Goal: Task Accomplishment & Management: Manage account settings

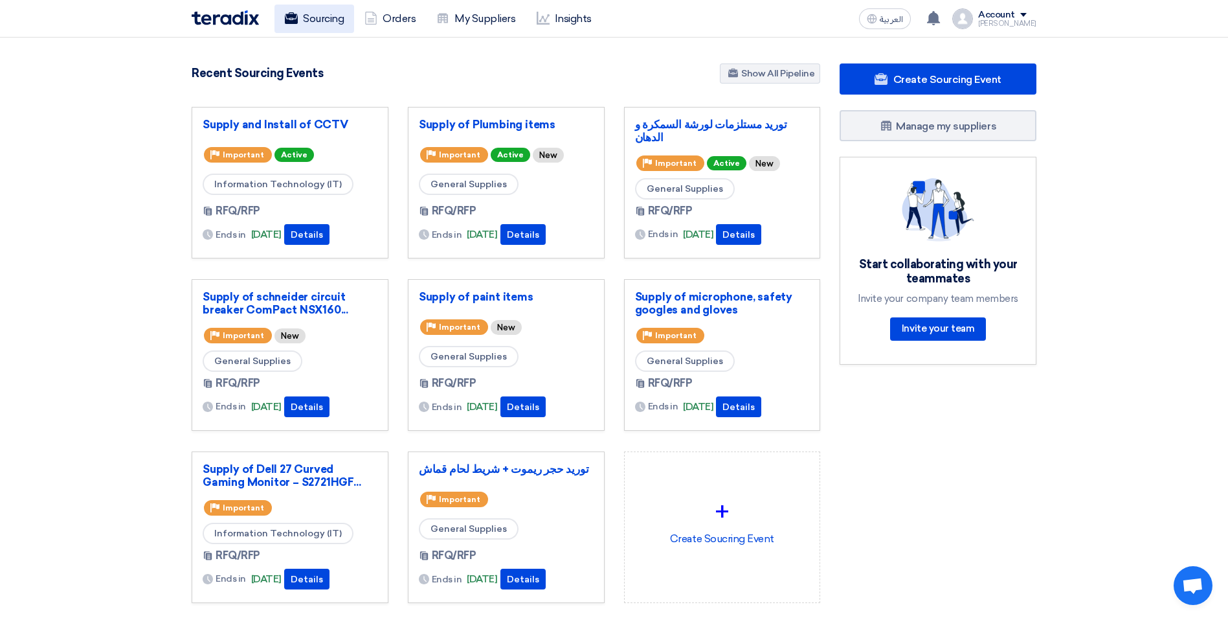
click at [308, 18] on link "Sourcing" at bounding box center [315, 19] width 80 height 28
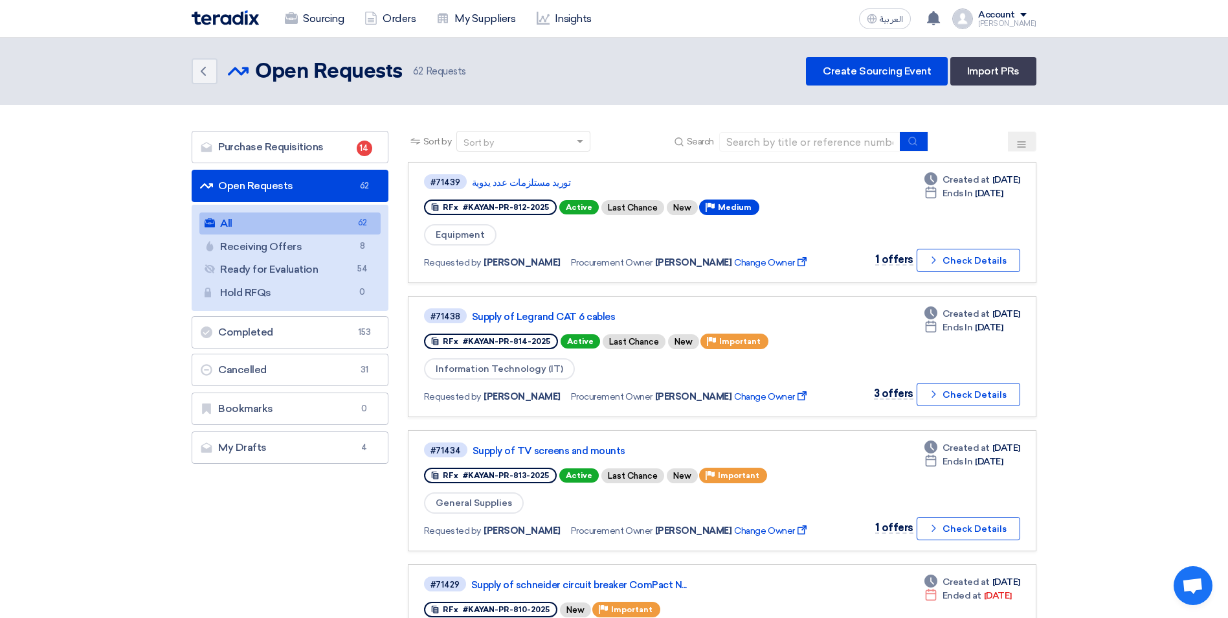
click at [1020, 144] on use at bounding box center [1022, 144] width 8 height 6
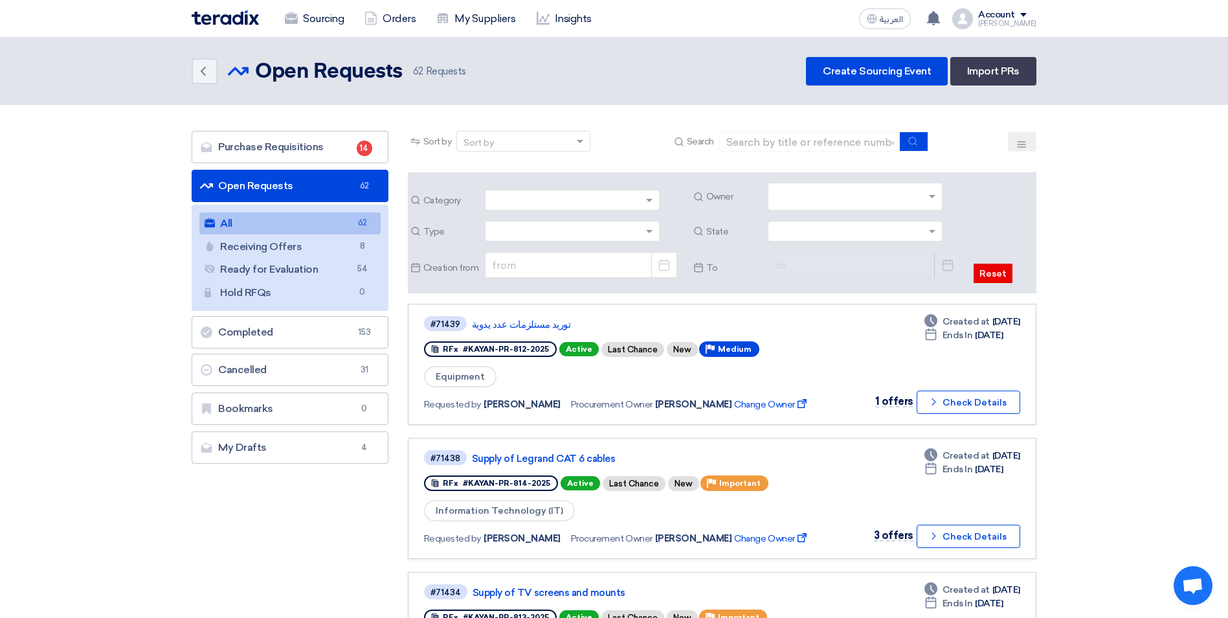
click at [932, 203] on input "text" at bounding box center [857, 197] width 164 height 21
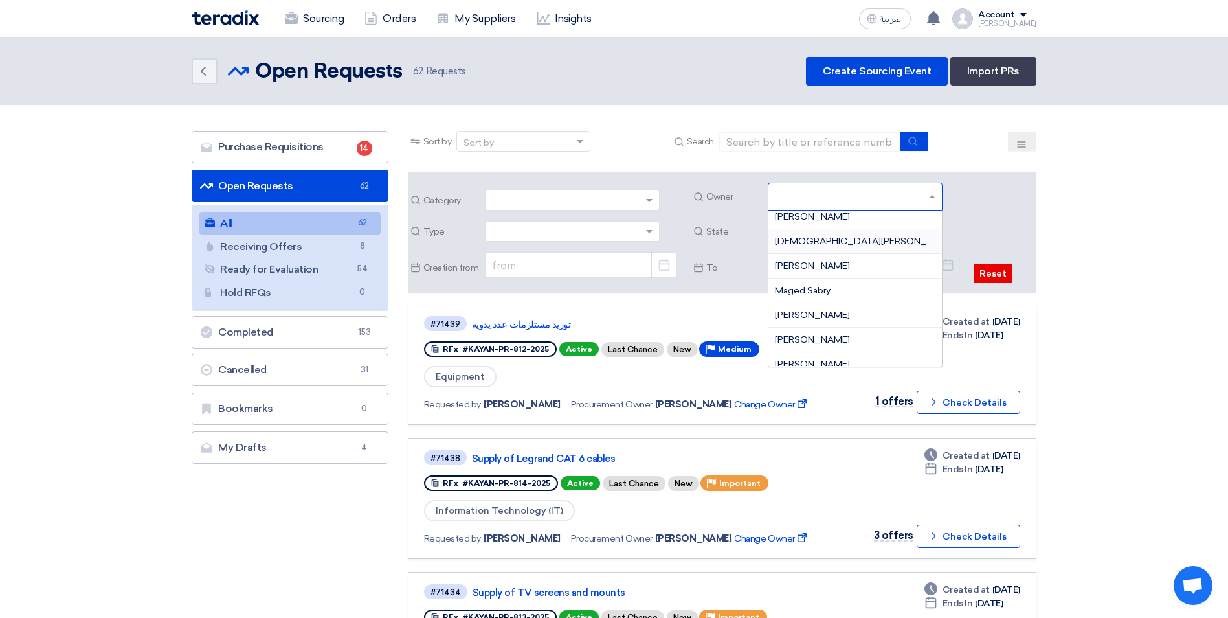
scroll to position [129, 0]
click at [840, 315] on span "[PERSON_NAME]" at bounding box center [812, 314] width 75 height 11
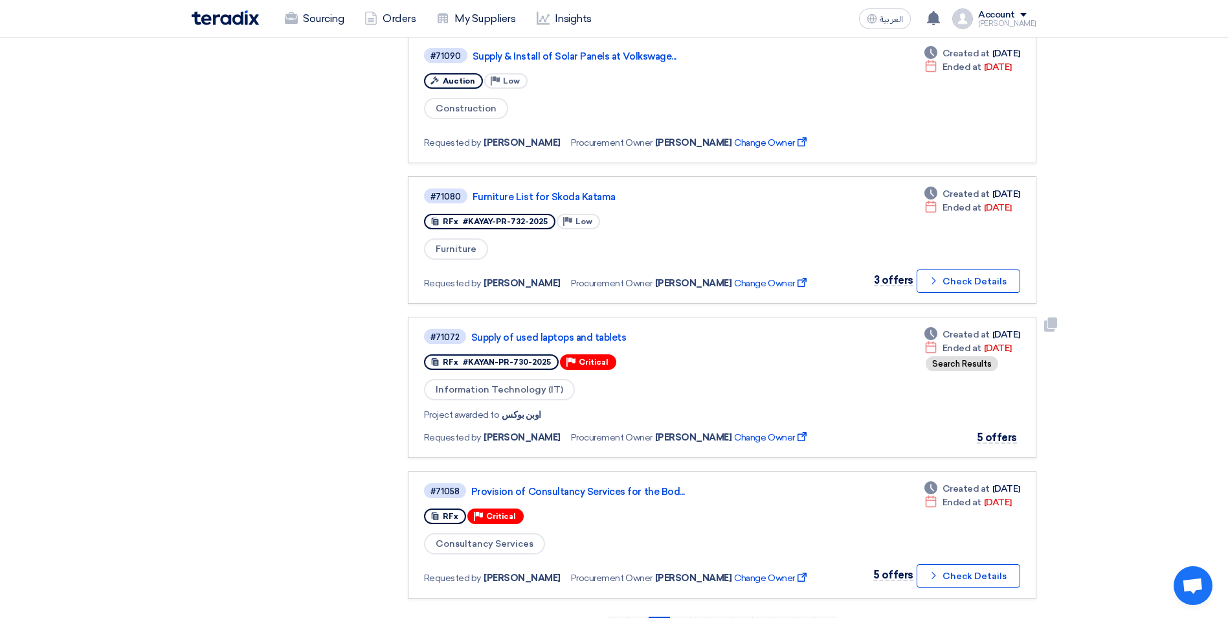
scroll to position [1295, 0]
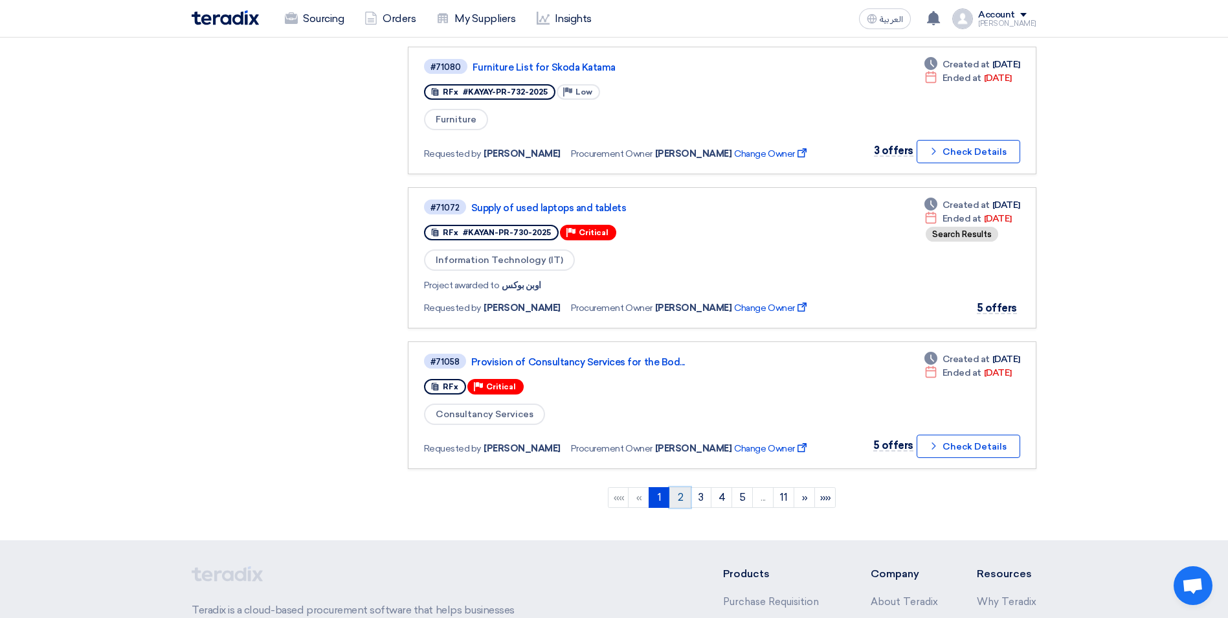
click at [676, 502] on link "2" at bounding box center [679, 497] width 21 height 21
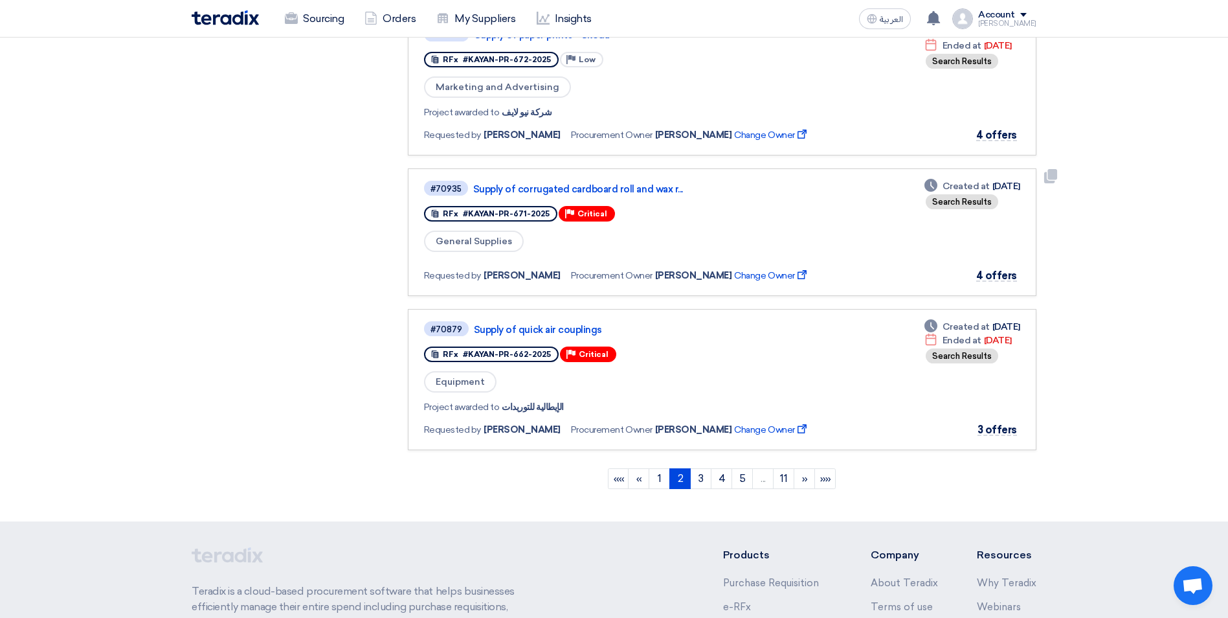
scroll to position [1360, 0]
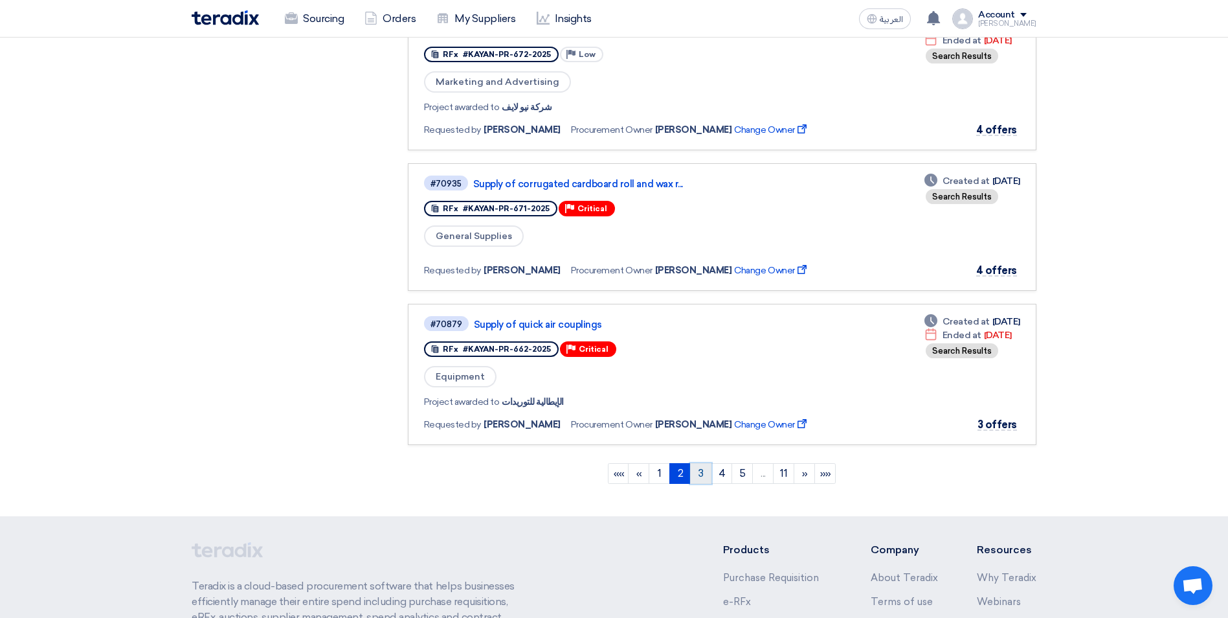
click at [702, 480] on link "3" at bounding box center [700, 473] width 21 height 21
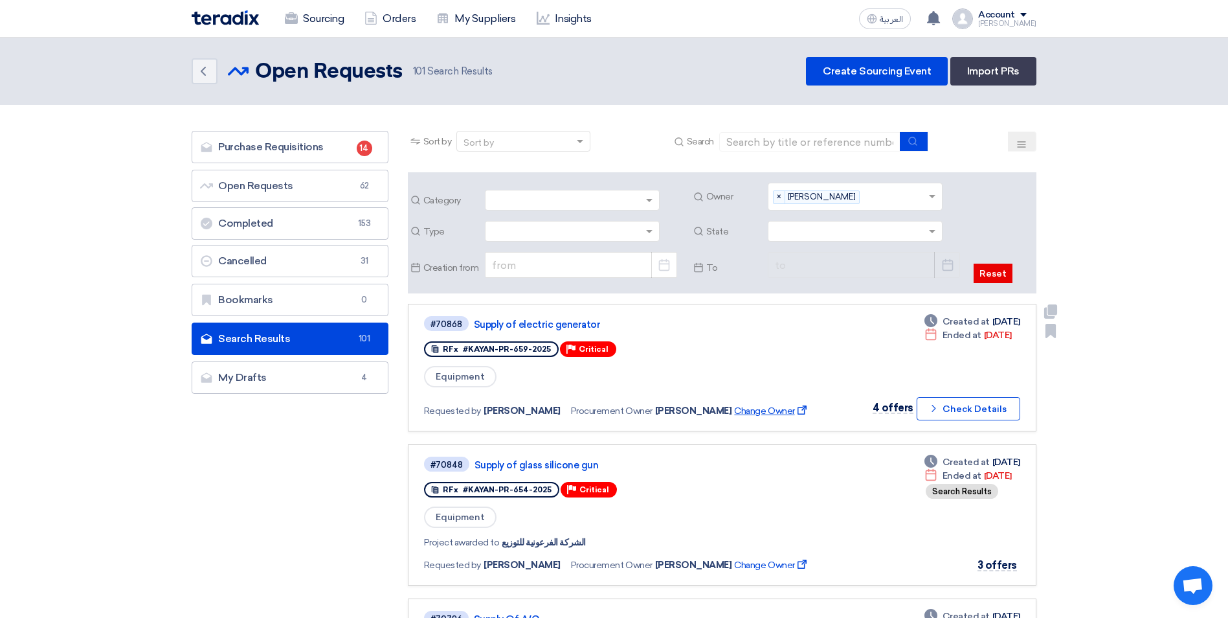
click at [762, 409] on span "Change Owner External link" at bounding box center [771, 411] width 74 height 14
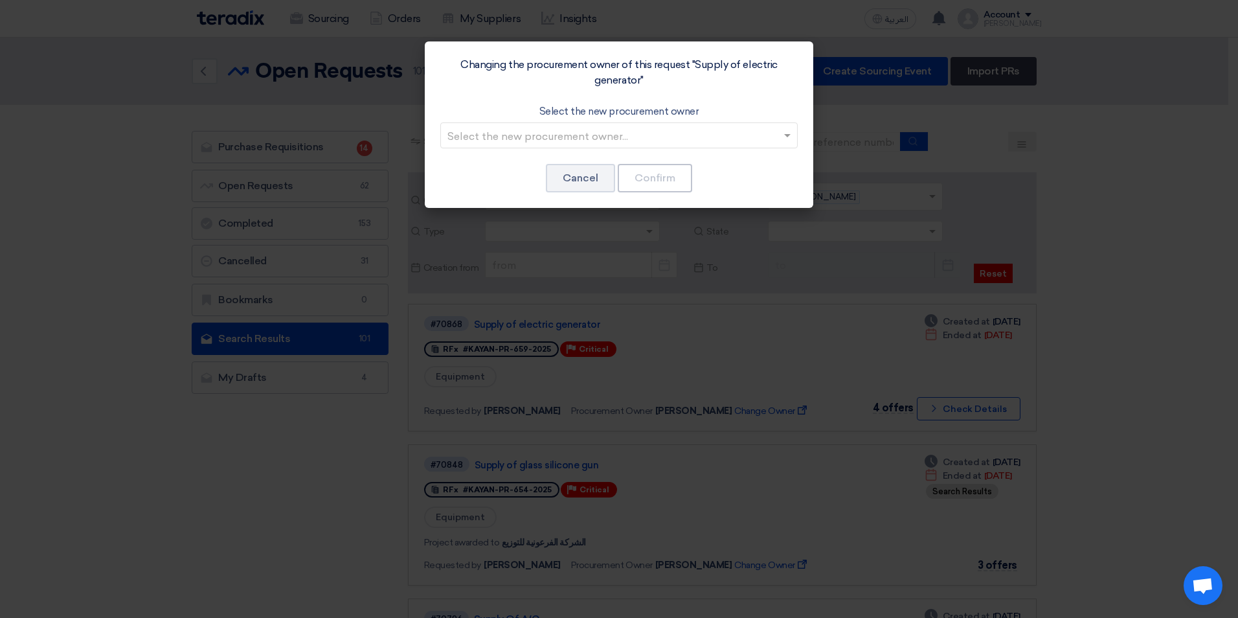
click at [697, 133] on input "text" at bounding box center [612, 136] width 330 height 21
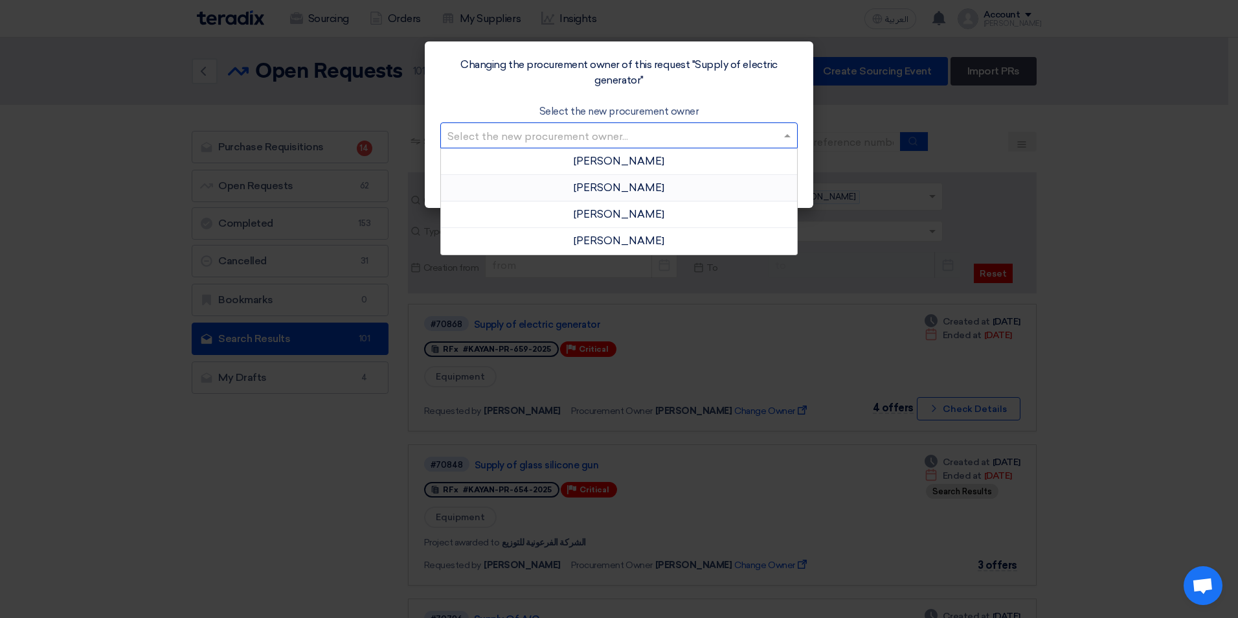
click at [639, 188] on span "[PERSON_NAME]" at bounding box center [619, 187] width 91 height 12
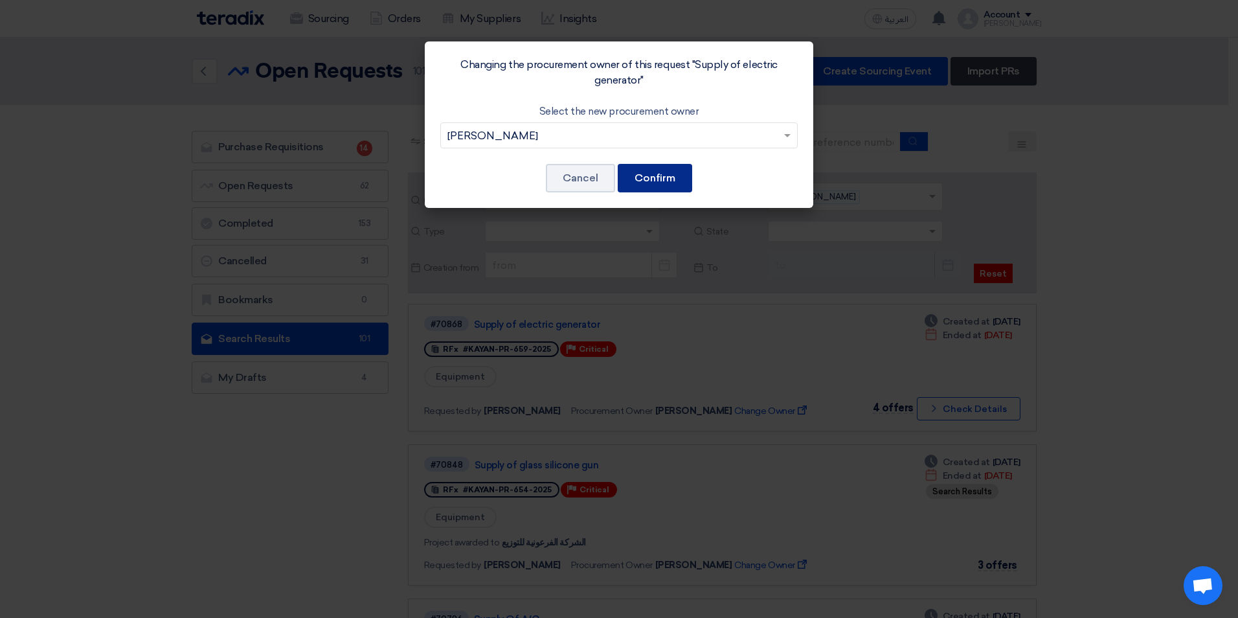
click at [674, 175] on button "Confirm" at bounding box center [655, 178] width 74 height 28
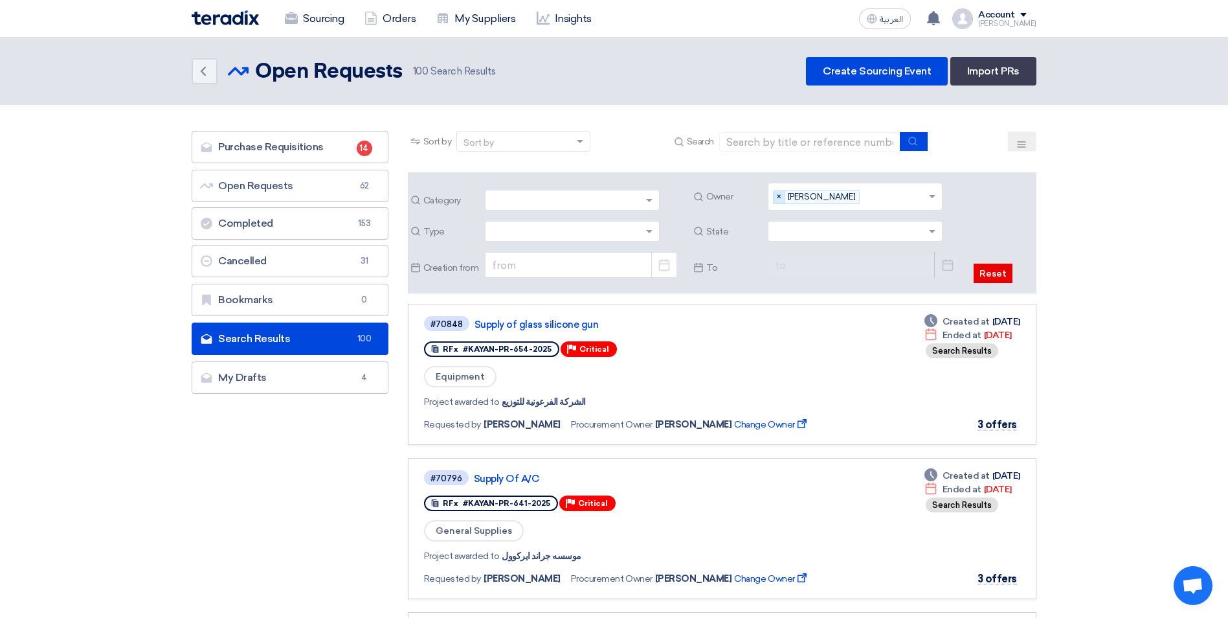
click at [781, 197] on span "×" at bounding box center [780, 197] width 12 height 12
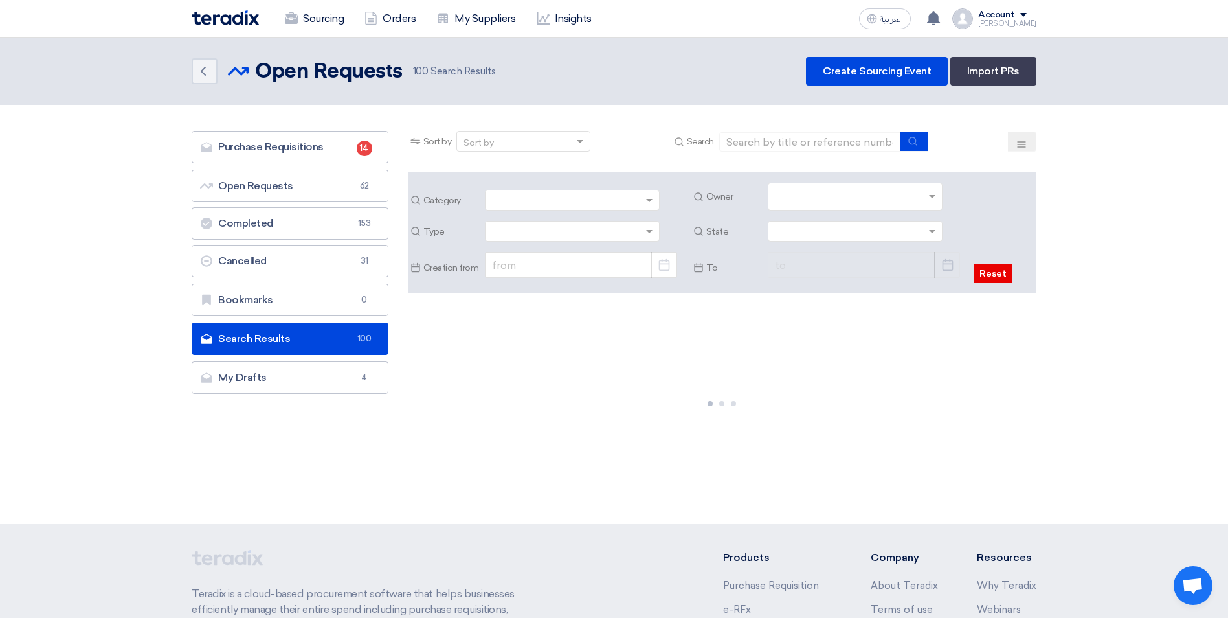
click at [926, 195] on input "text" at bounding box center [857, 197] width 164 height 21
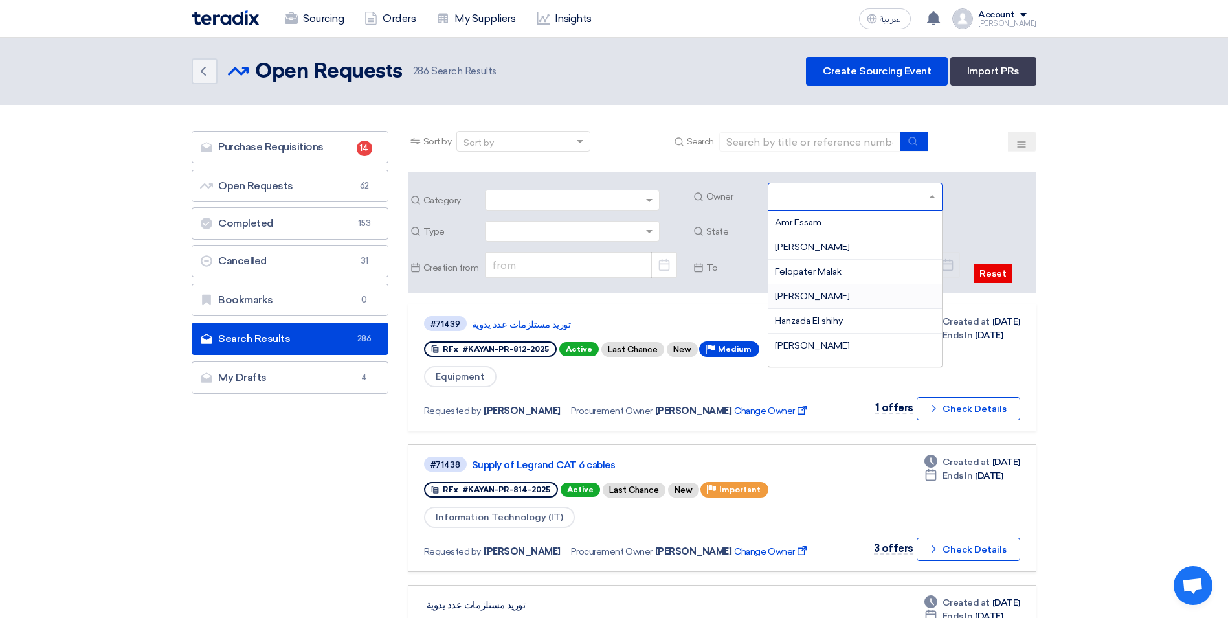
click at [815, 292] on span "[PERSON_NAME]" at bounding box center [812, 296] width 75 height 11
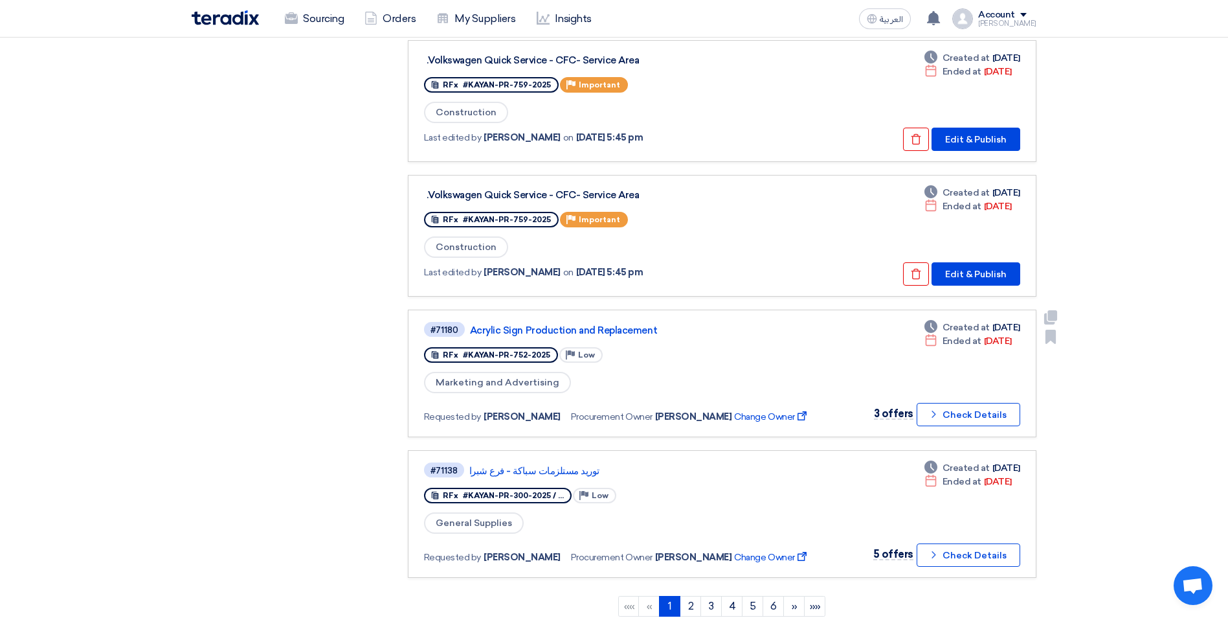
scroll to position [1230, 0]
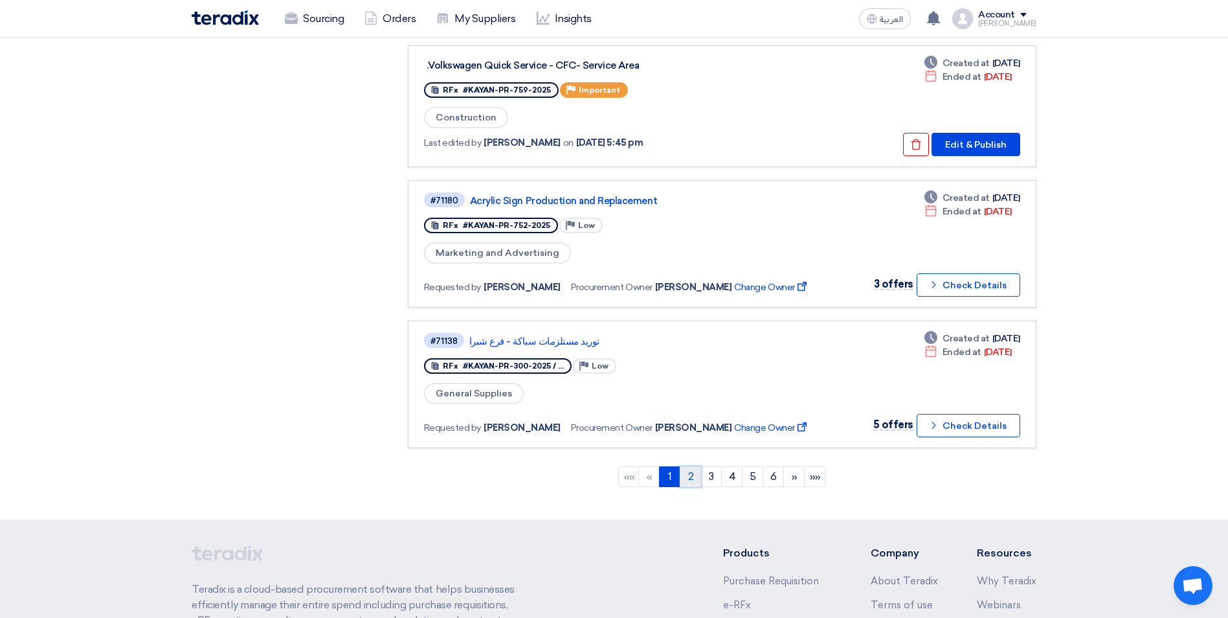
click at [695, 473] on link "2" at bounding box center [690, 476] width 21 height 21
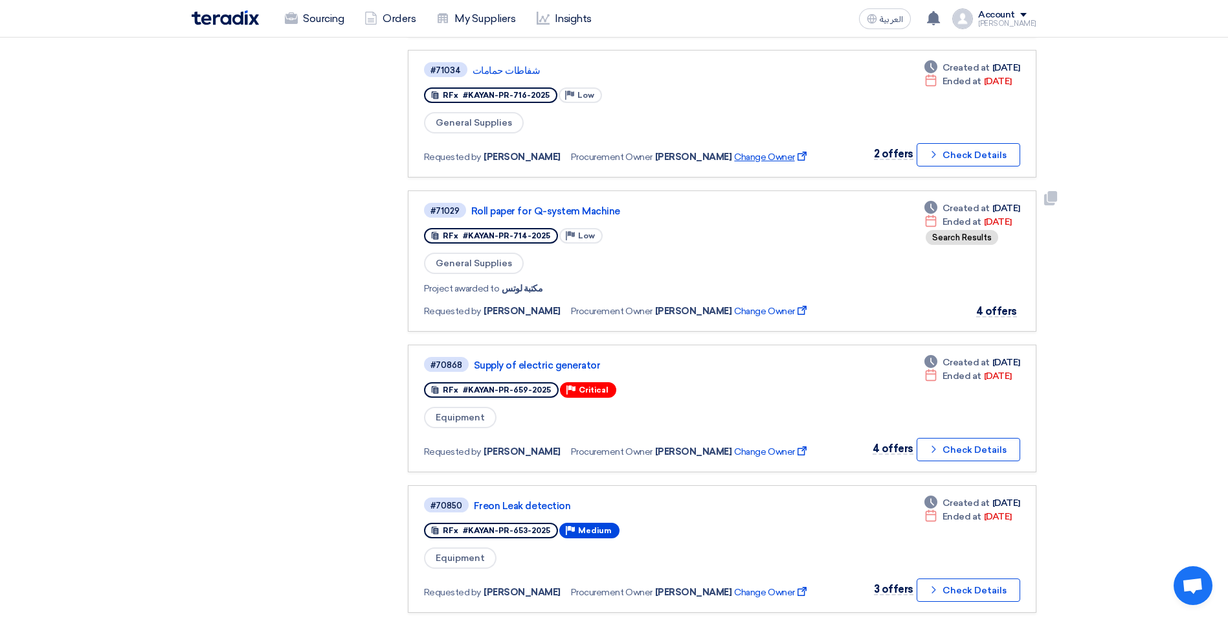
scroll to position [583, 0]
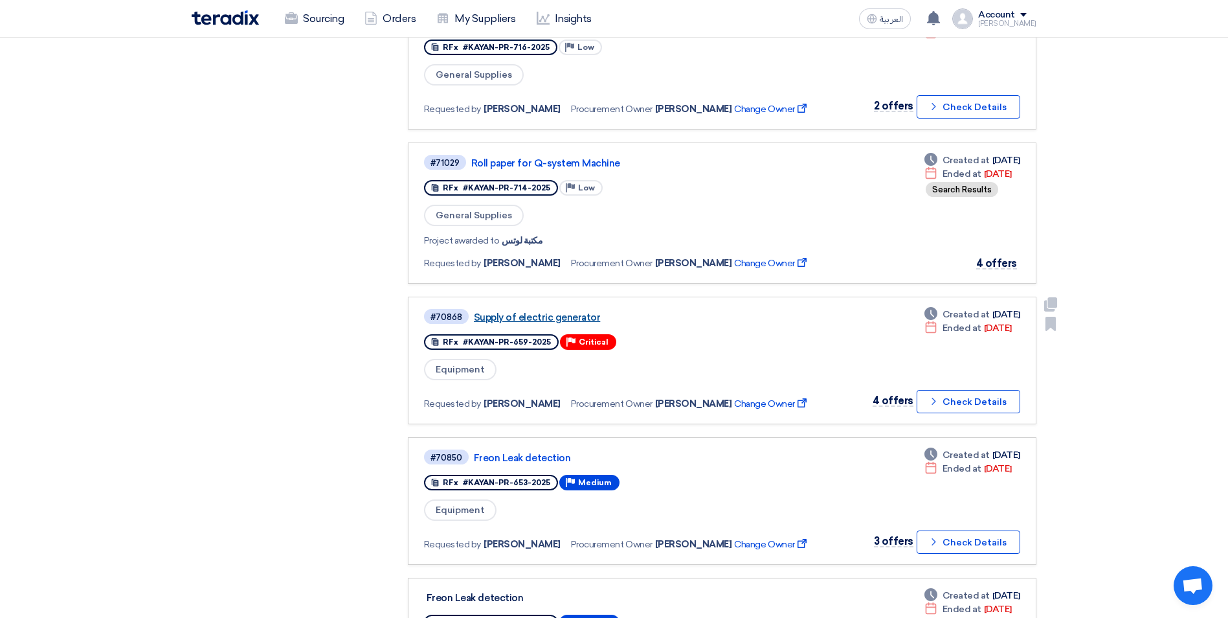
click at [565, 316] on link "Supply of electric generator" at bounding box center [636, 317] width 324 height 12
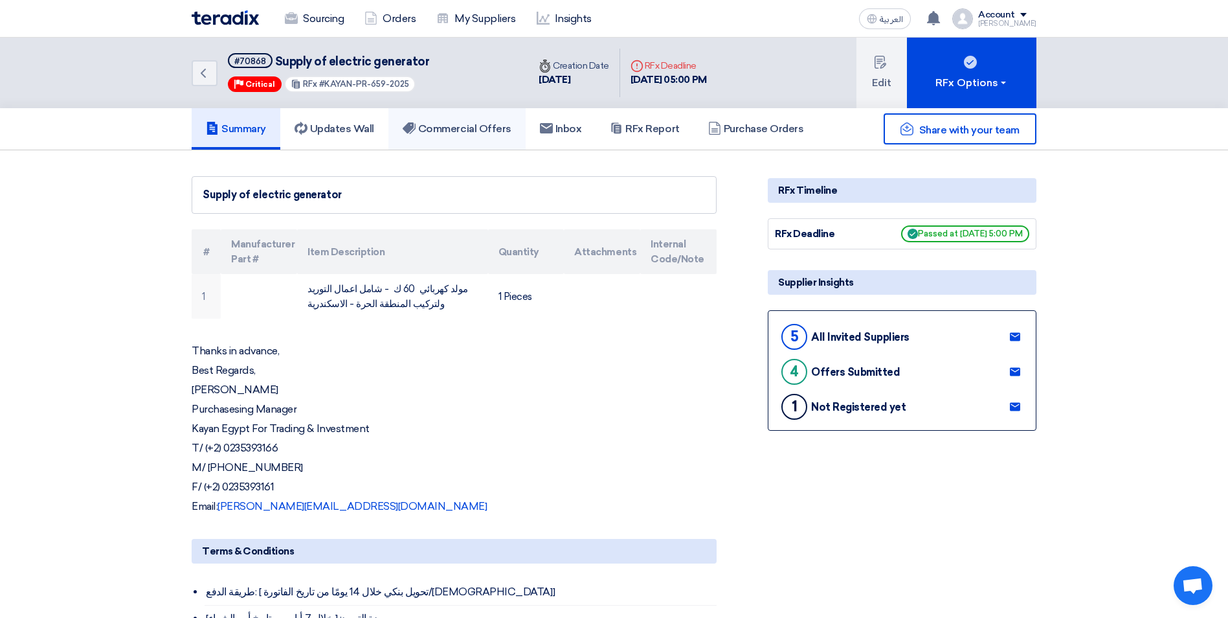
click at [472, 125] on h5 "Commercial Offers" at bounding box center [457, 128] width 109 height 13
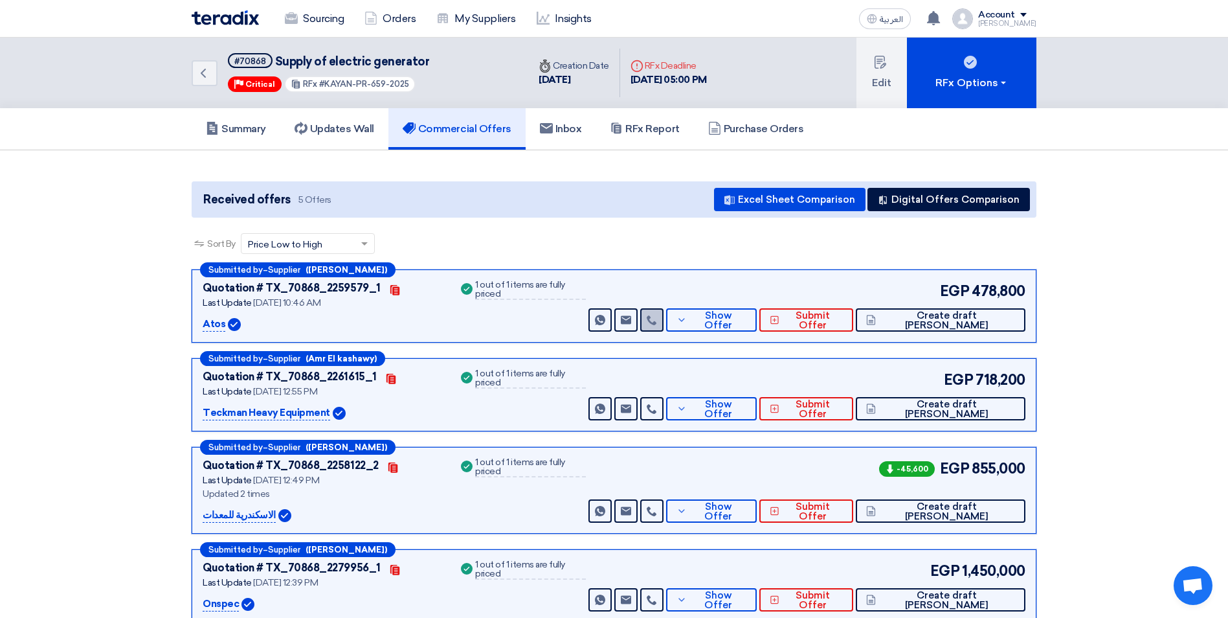
click at [664, 327] on link at bounding box center [651, 319] width 23 height 23
click at [638, 234] on div "Sort By Sort by × Price Low to High ×" at bounding box center [614, 251] width 845 height 36
click at [485, 16] on link "My Suppliers" at bounding box center [476, 19] width 100 height 28
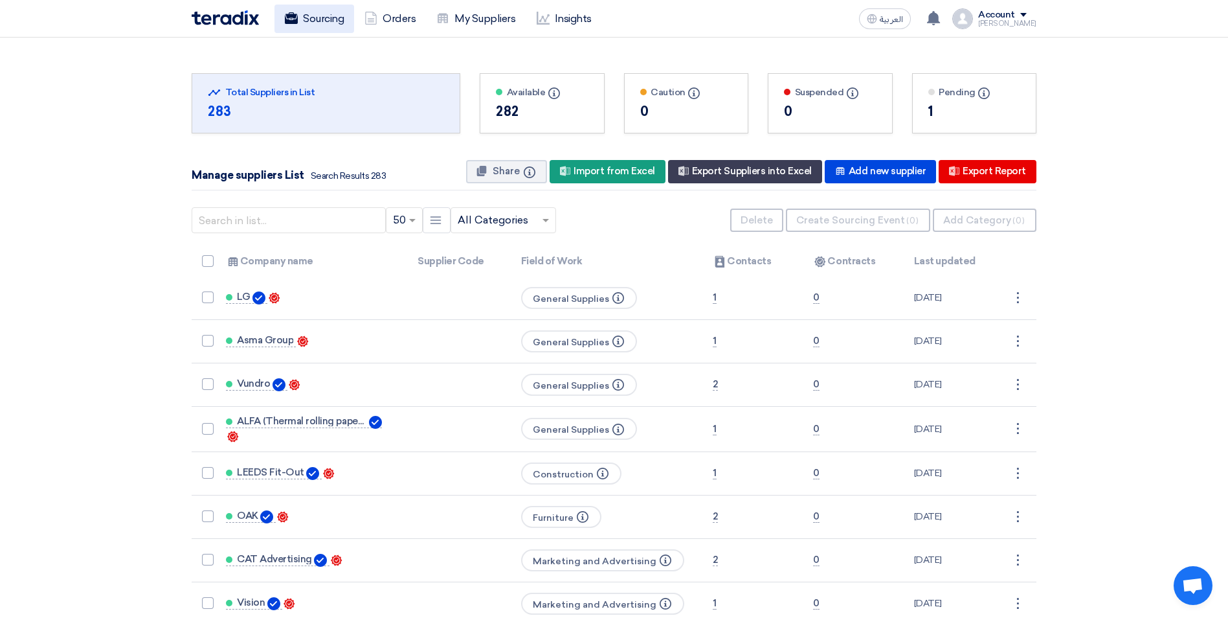
click at [340, 15] on link "Sourcing" at bounding box center [315, 19] width 80 height 28
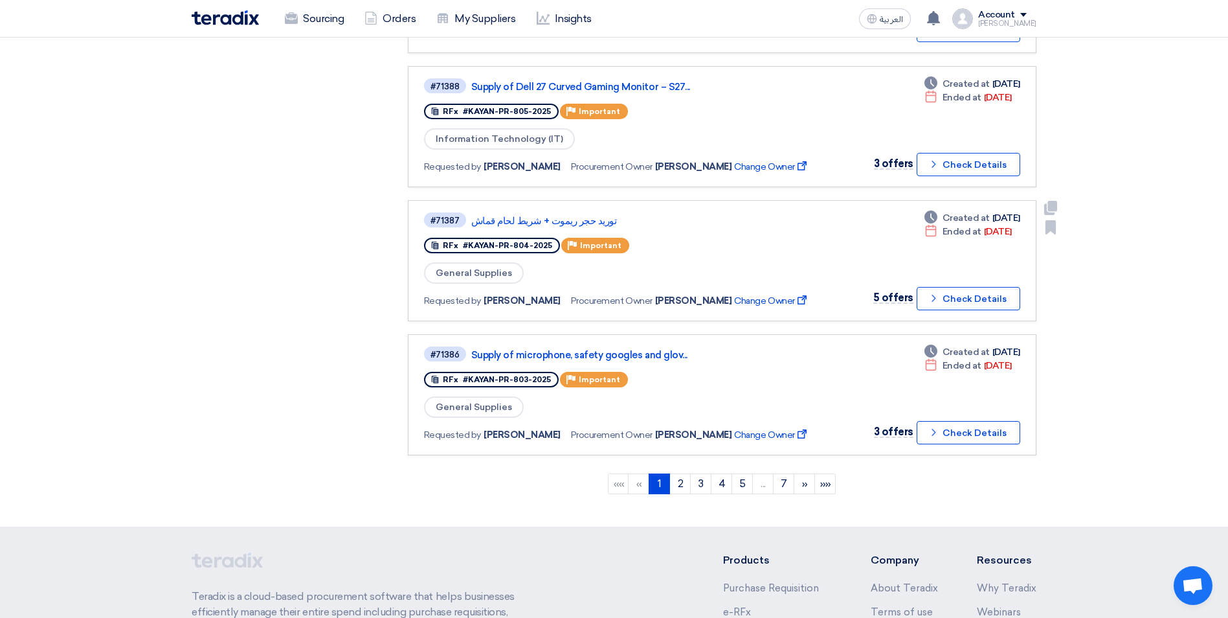
scroll to position [1036, 0]
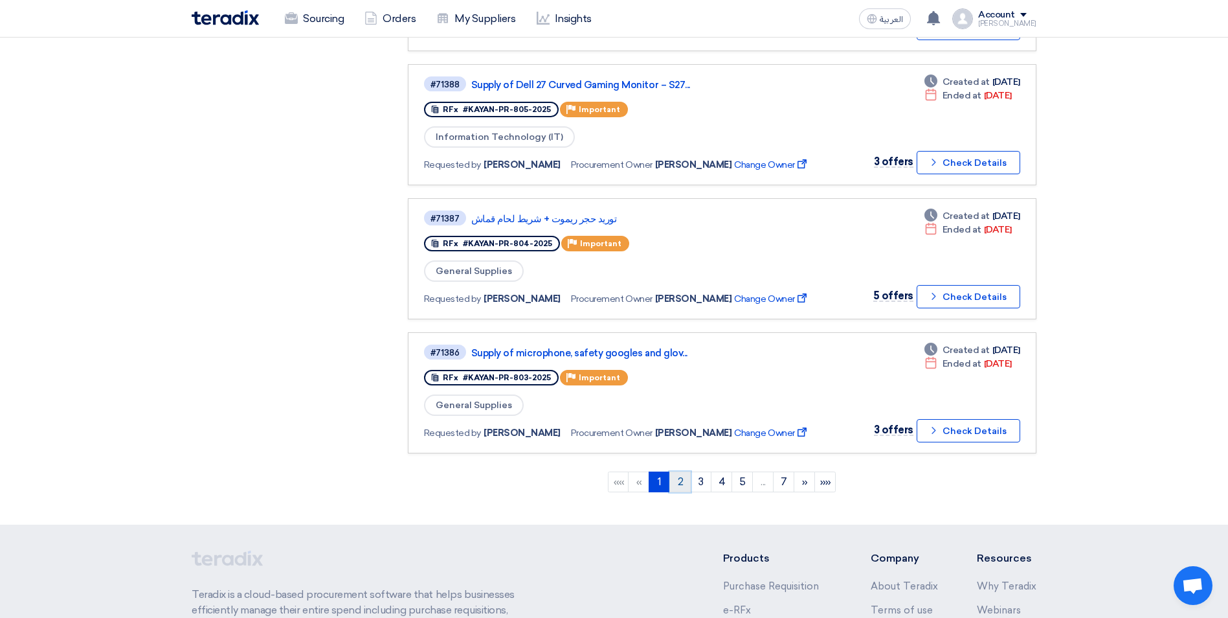
click at [677, 481] on link "2" at bounding box center [679, 481] width 21 height 21
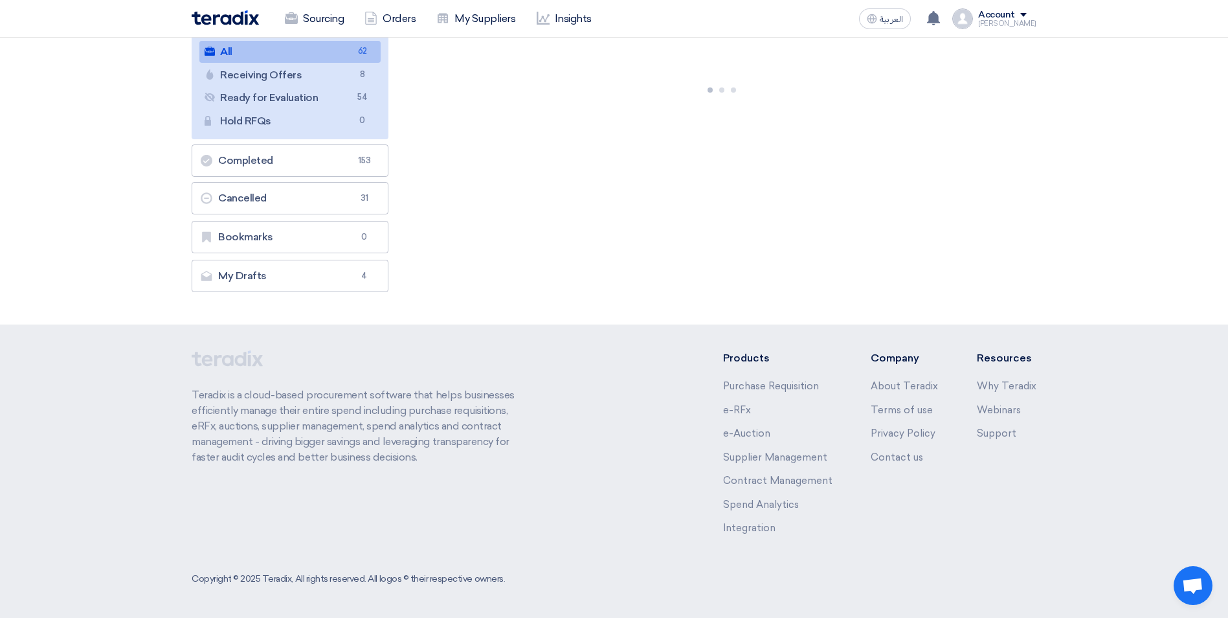
scroll to position [0, 0]
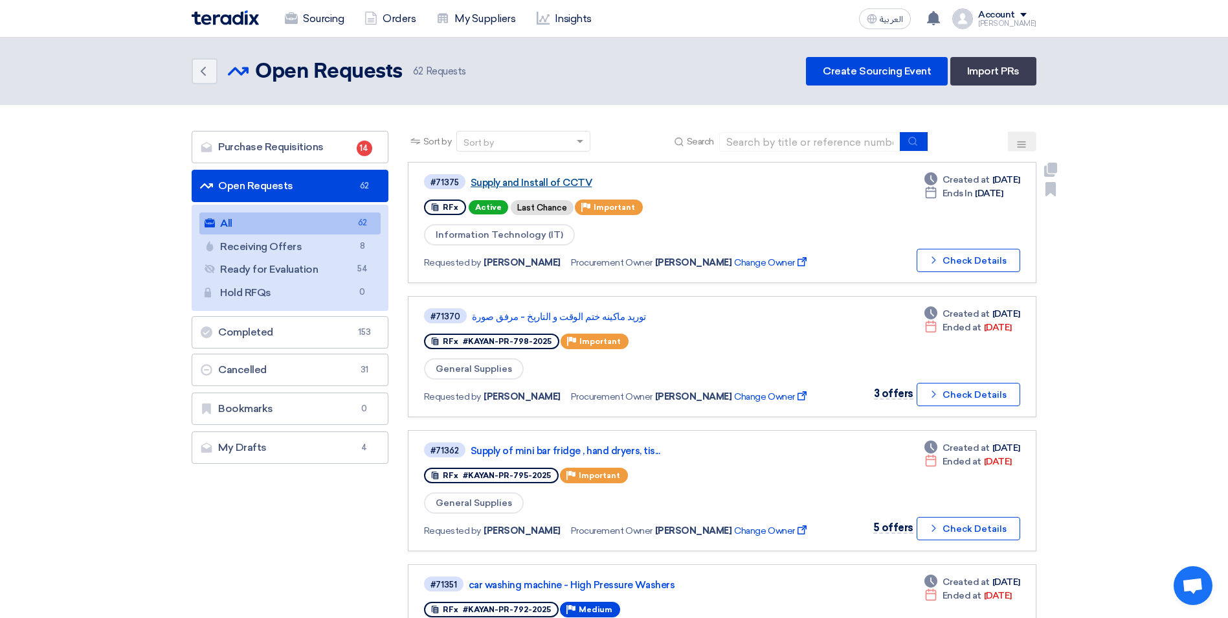
click at [565, 184] on link "Supply and Install of CCTV" at bounding box center [633, 183] width 324 height 12
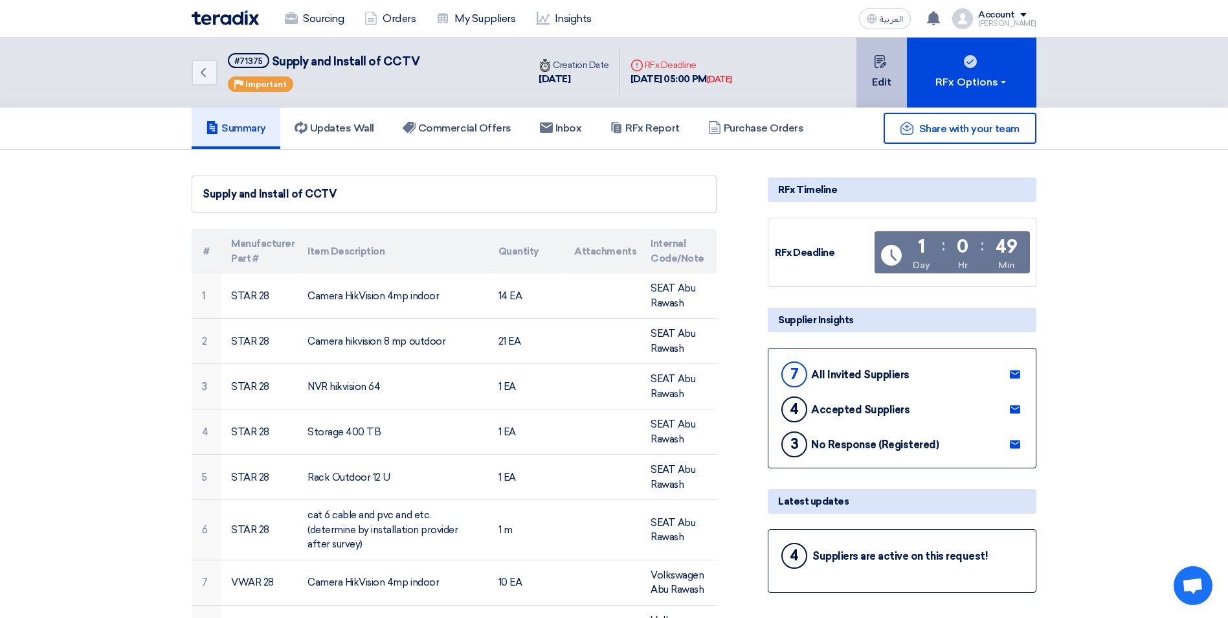
click at [888, 70] on button "Edit" at bounding box center [882, 73] width 51 height 70
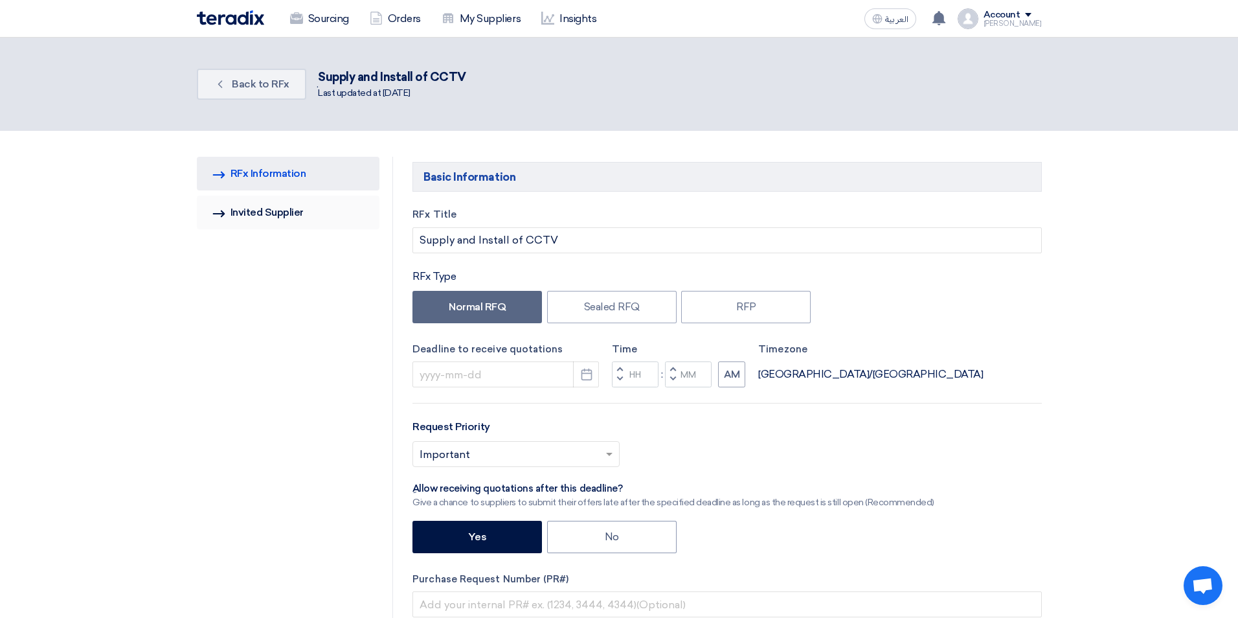
type input "[DATE]"
type input "05"
type input "00"
click at [258, 207] on link "Invited Suppliers Invited Supplier" at bounding box center [283, 213] width 183 height 34
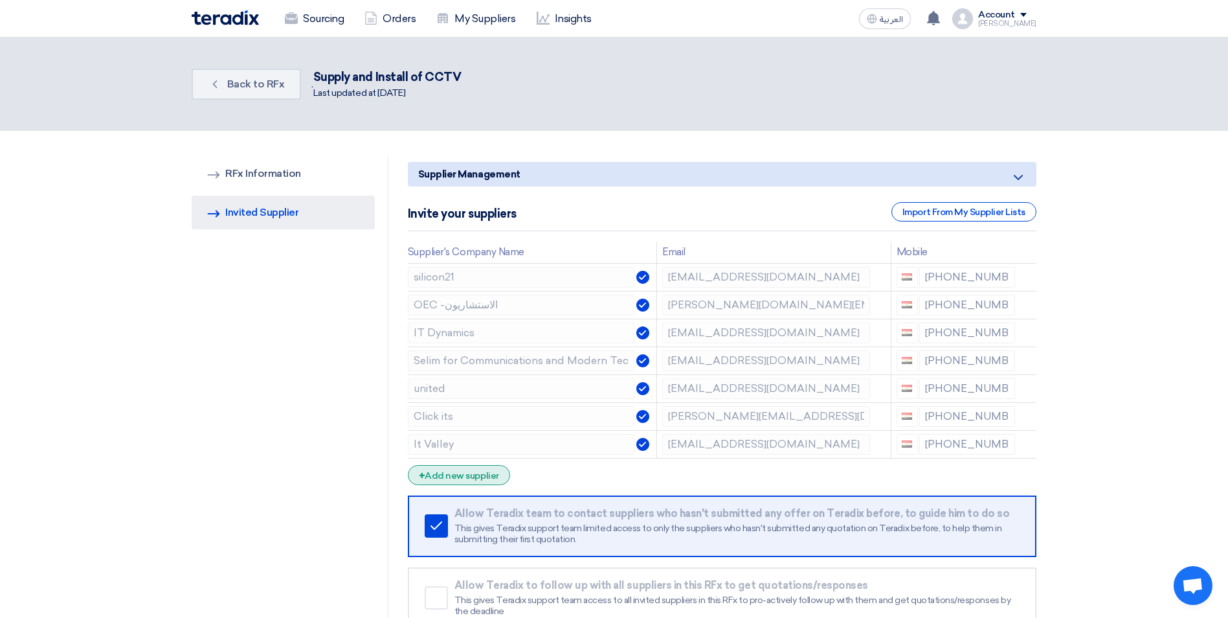
click at [473, 477] on div "+ Add new supplier" at bounding box center [459, 475] width 102 height 20
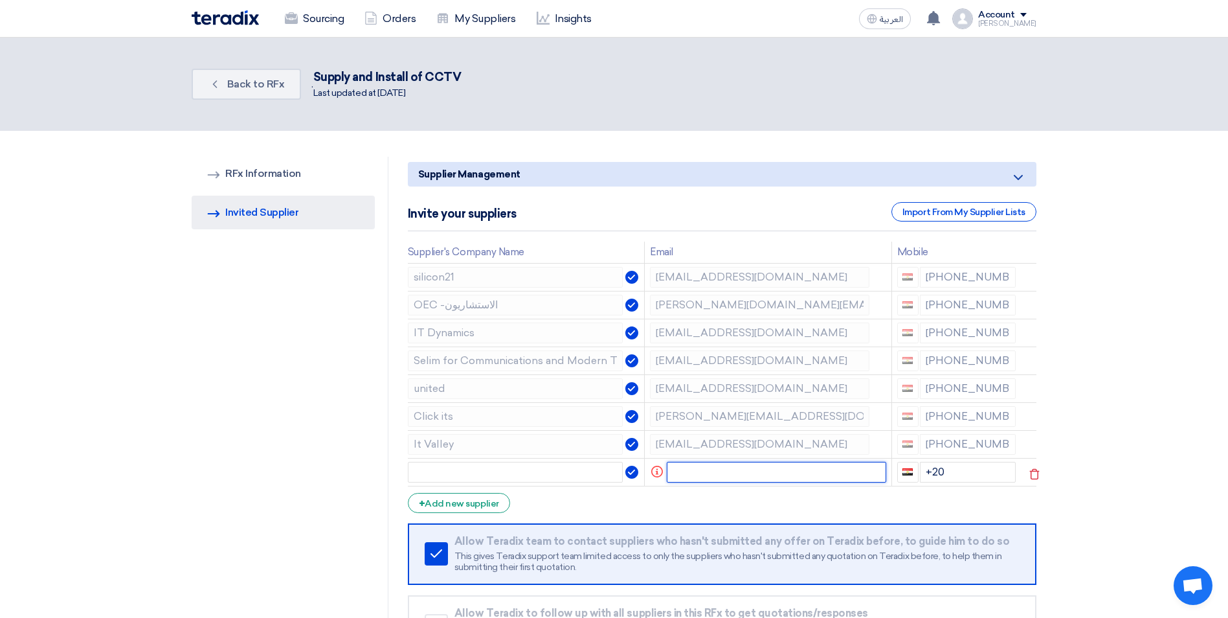
click at [739, 471] on input "text" at bounding box center [776, 472] width 219 height 21
paste input "[PERSON_NAME][EMAIL_ADDRESS][DOMAIN_NAME]"
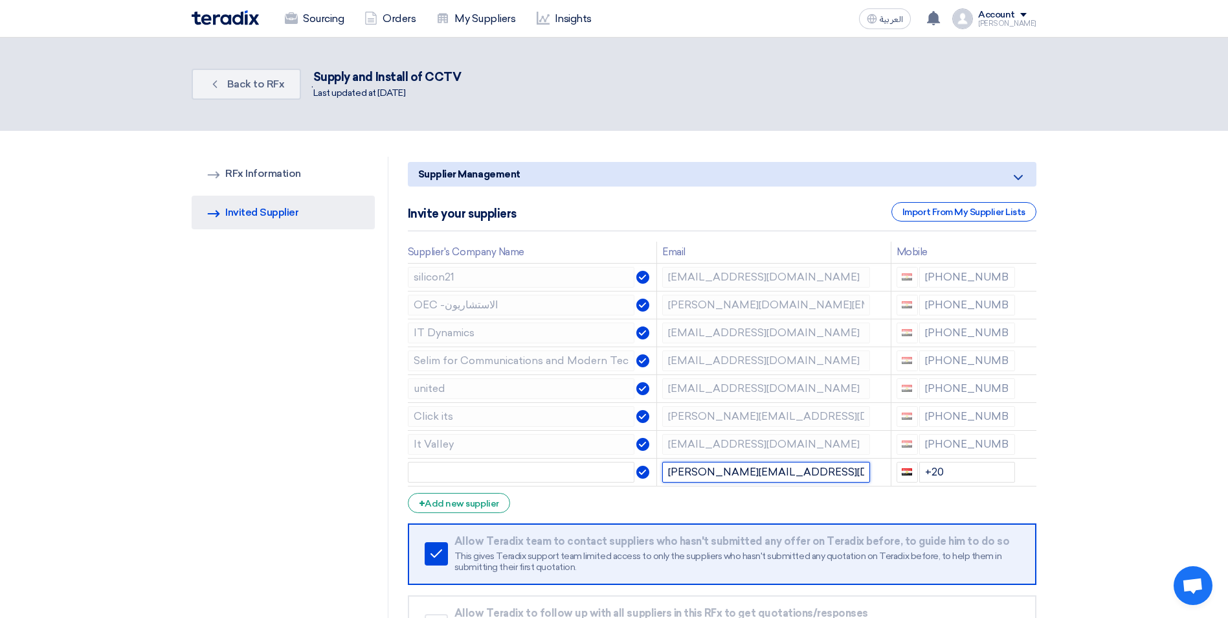
type input "[PERSON_NAME][EMAIL_ADDRESS][DOMAIN_NAME]"
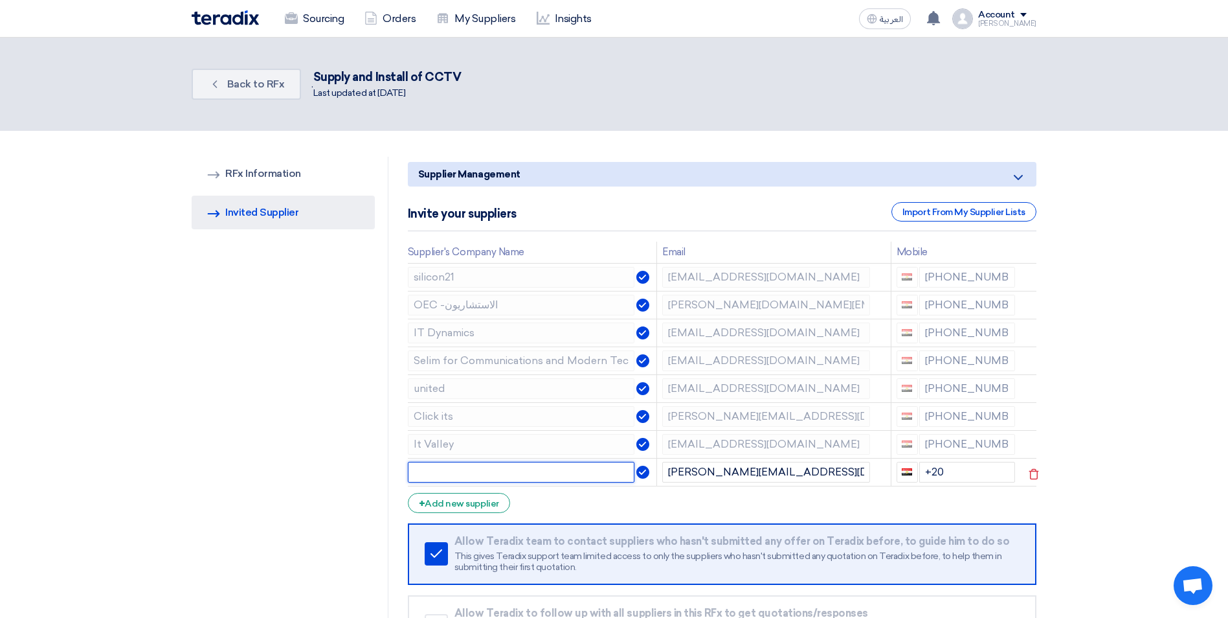
click at [521, 462] on input "text" at bounding box center [521, 472] width 227 height 21
click at [464, 469] on input "text" at bounding box center [521, 472] width 227 height 21
paste input "Compuroots"
type input "Compuroots"
click at [964, 471] on input "+20" at bounding box center [967, 472] width 96 height 21
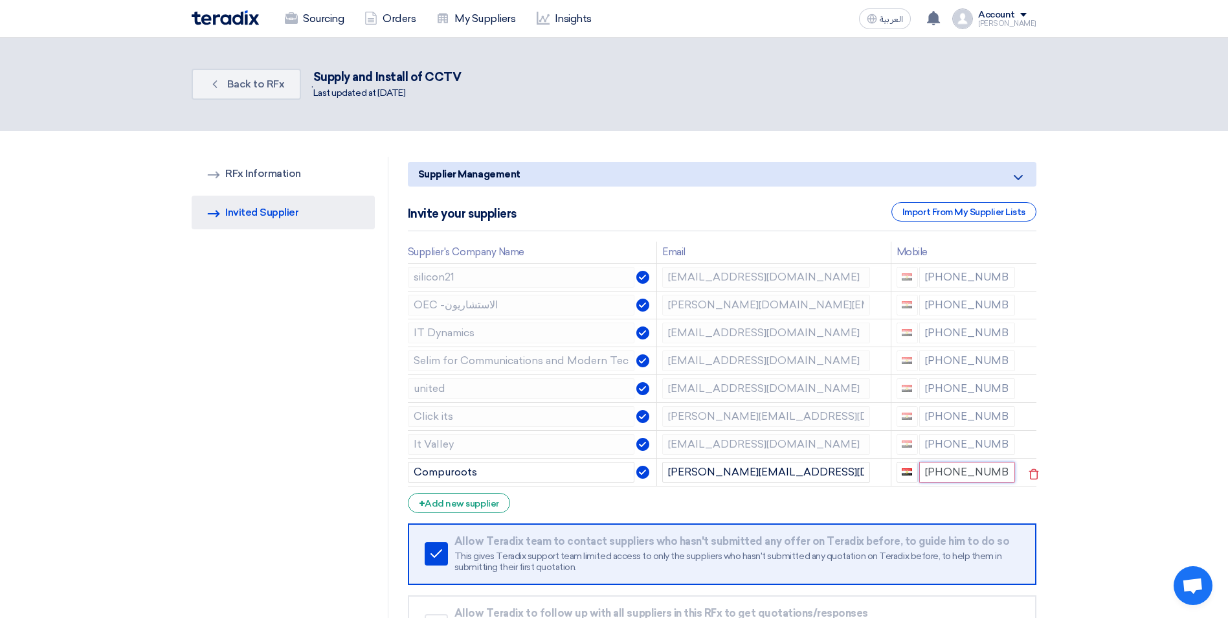
type input "[PHONE_NUMBER]"
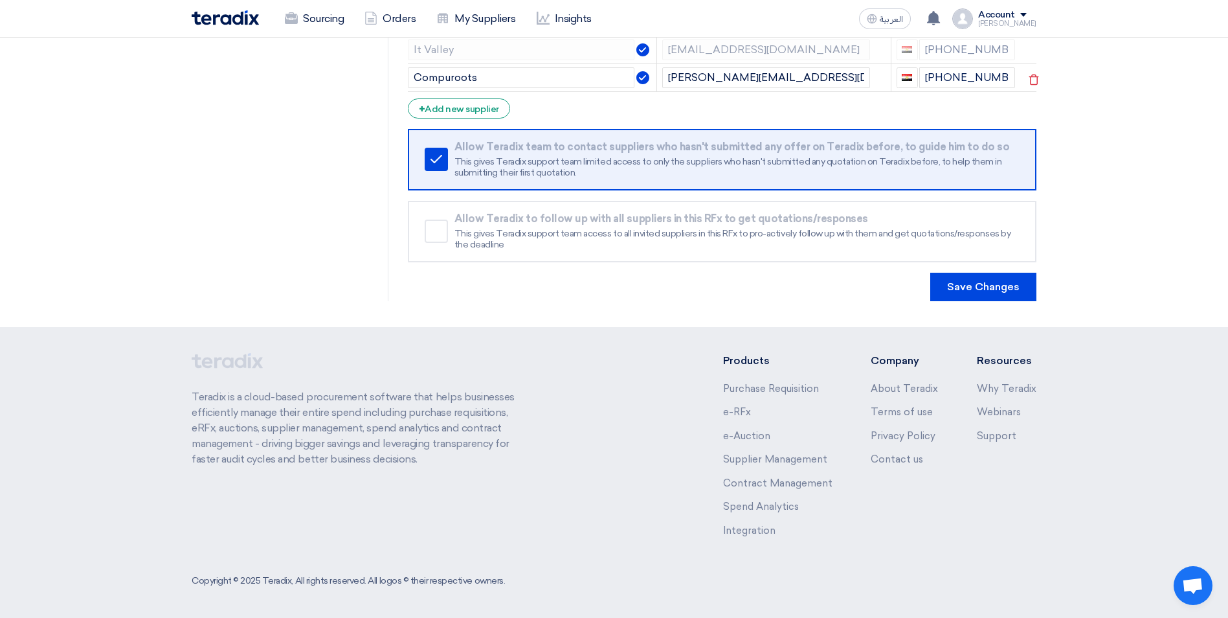
scroll to position [396, 0]
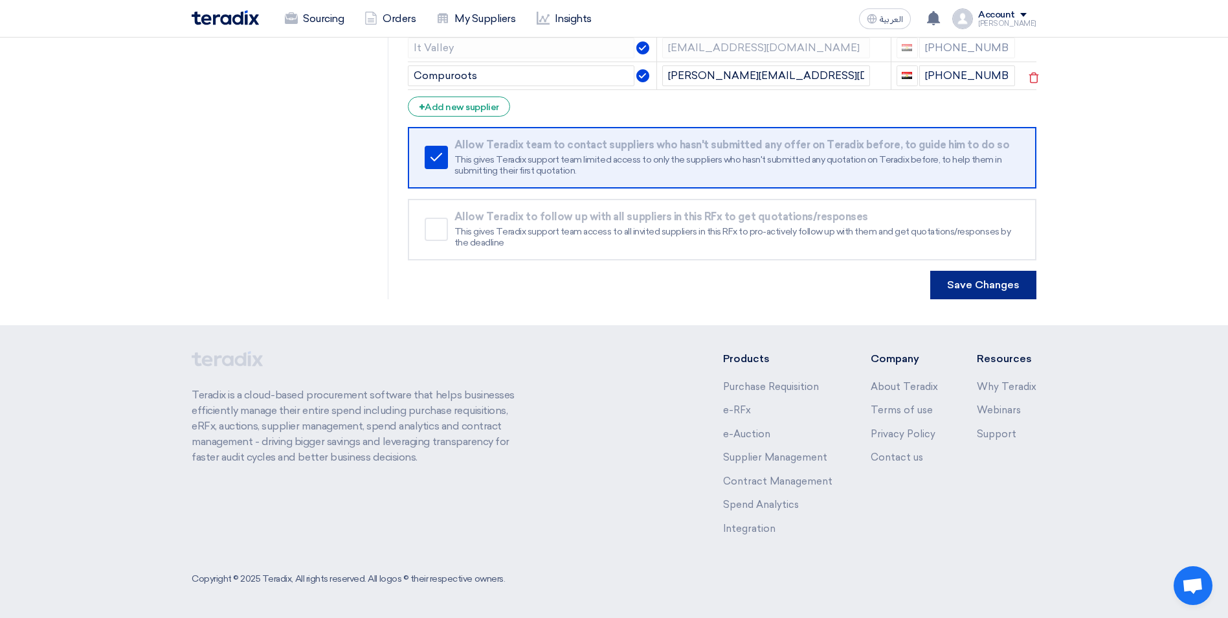
click at [986, 291] on button "Save Changes" at bounding box center [983, 285] width 106 height 28
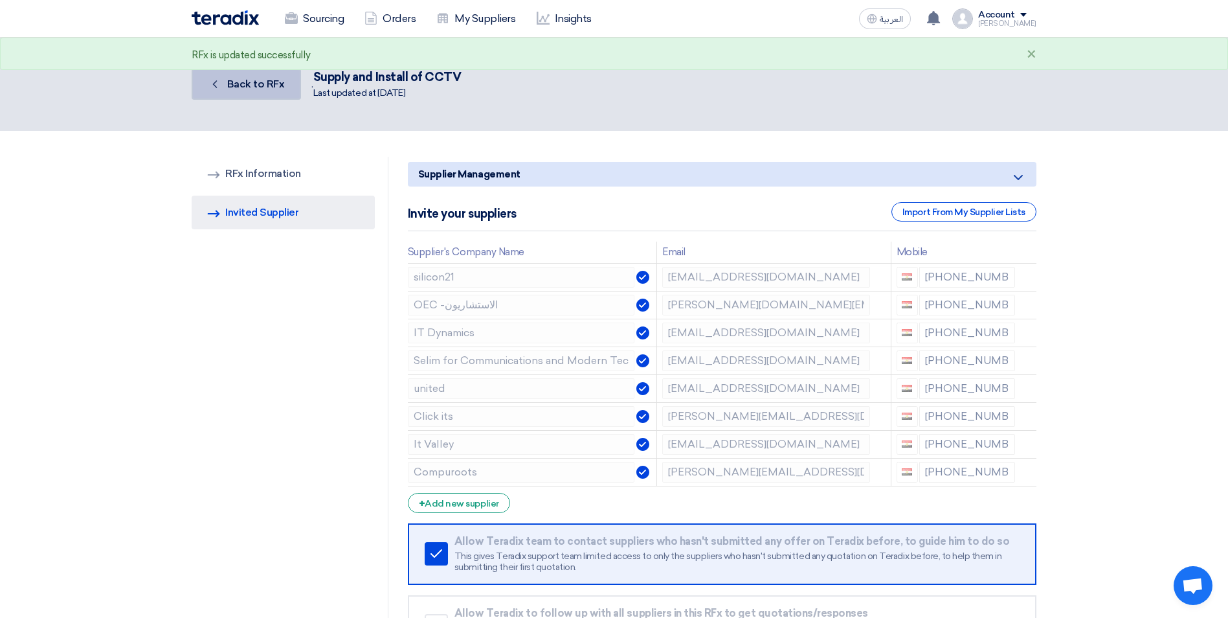
click at [253, 87] on span "Back to RFx" at bounding box center [256, 84] width 58 height 12
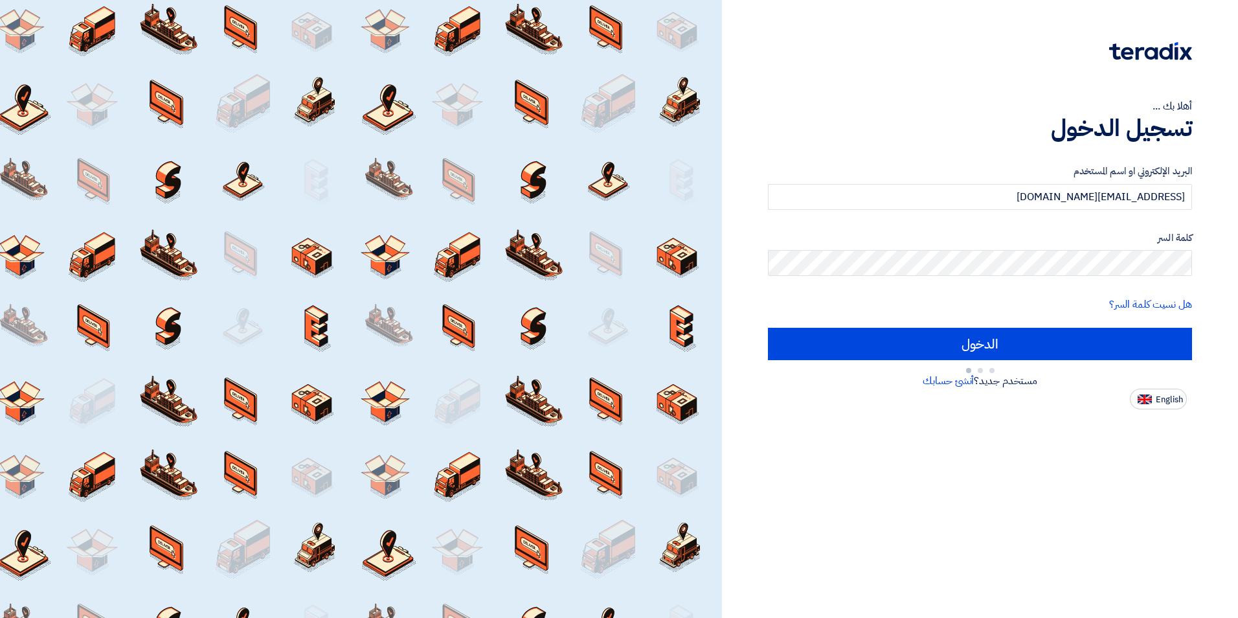
type input "Sign in"
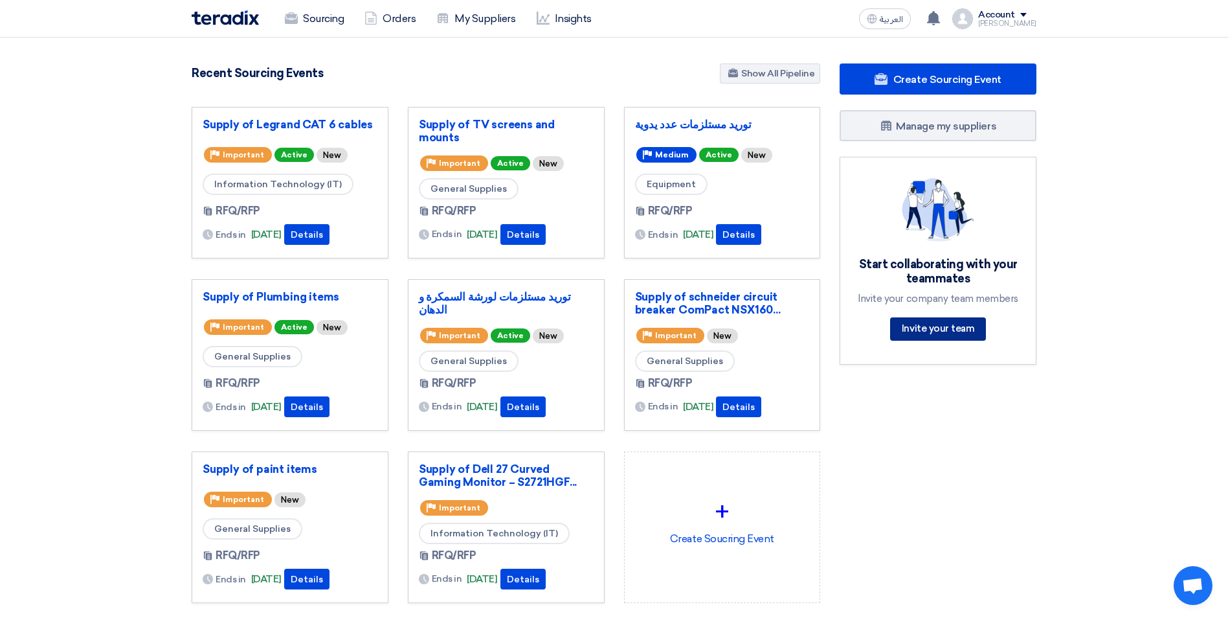
click at [961, 333] on link "Invite your team" at bounding box center [938, 328] width 96 height 23
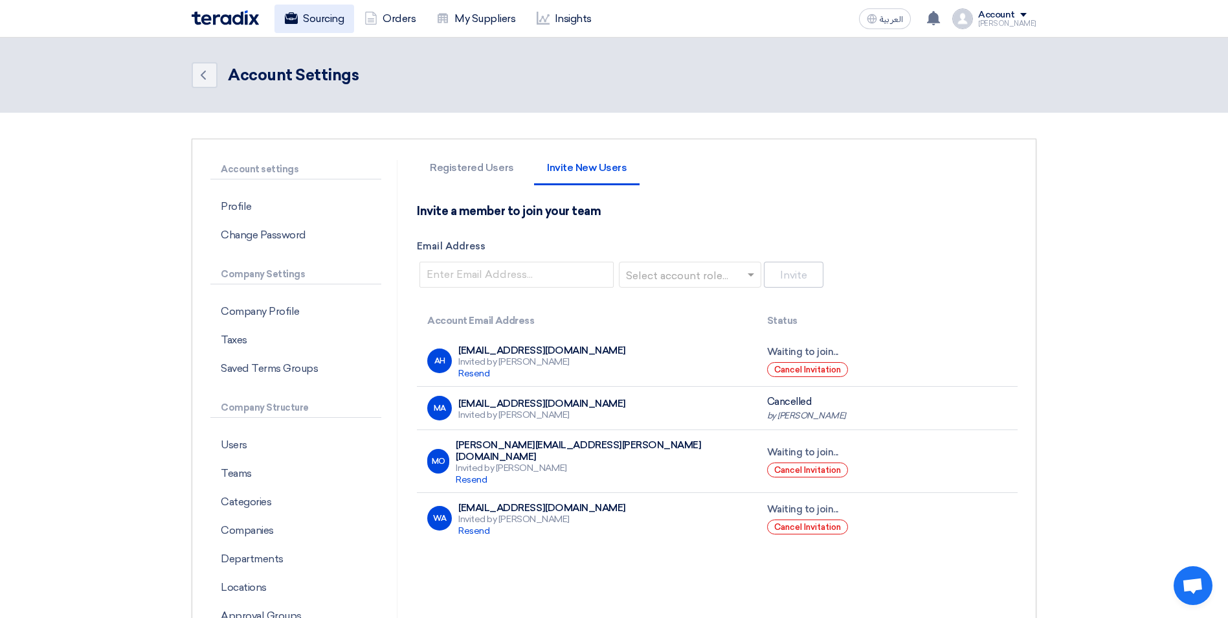
click at [314, 21] on link "Sourcing" at bounding box center [315, 19] width 80 height 28
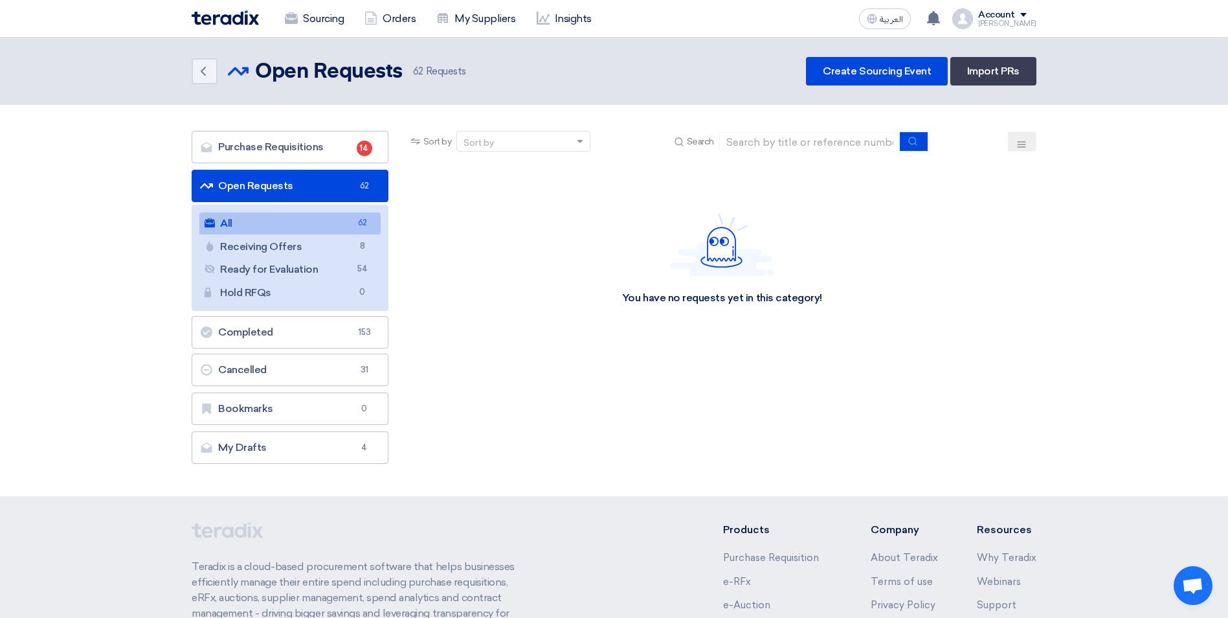
click at [214, 15] on img at bounding box center [225, 17] width 67 height 15
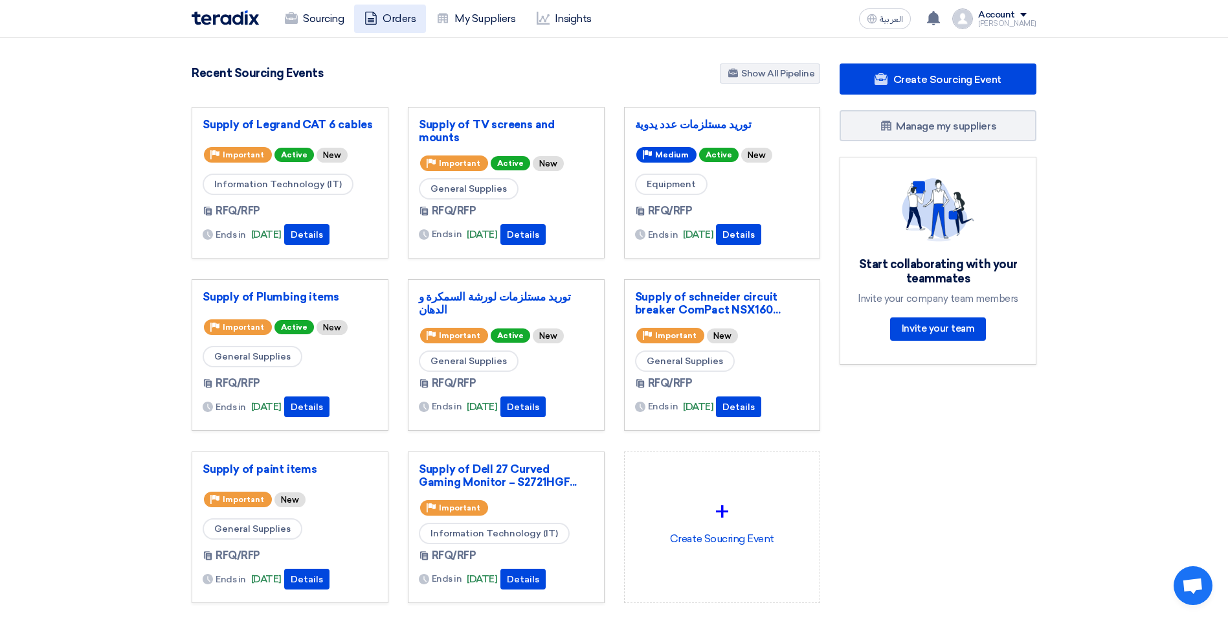
click at [392, 23] on link "Orders" at bounding box center [390, 19] width 72 height 28
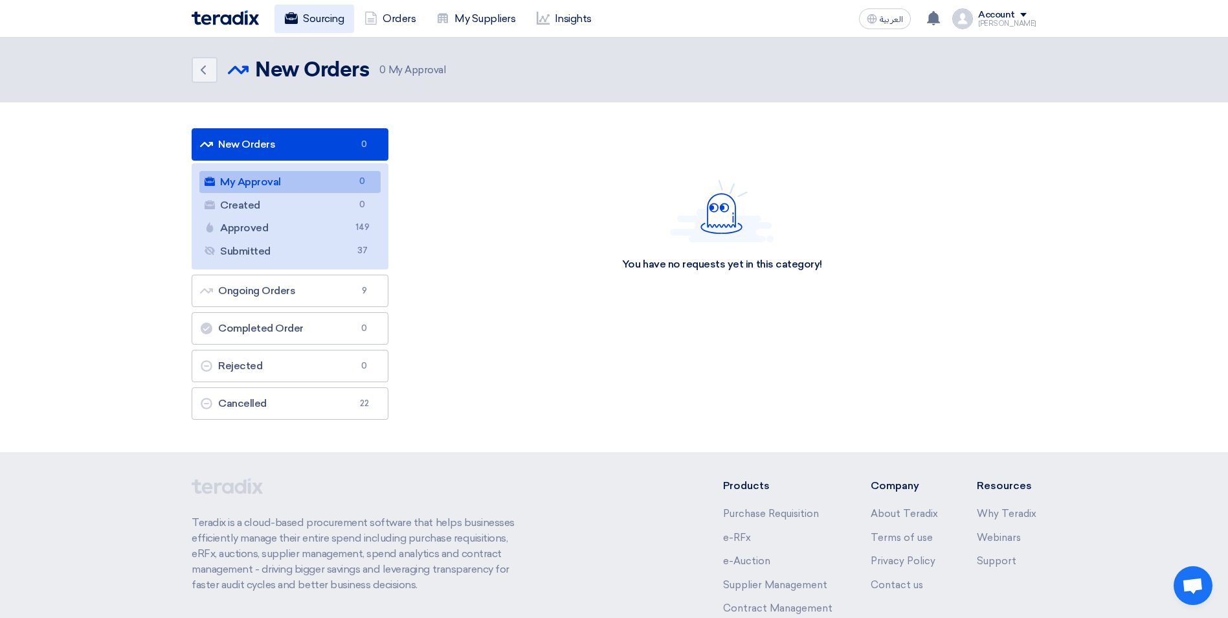
click at [294, 19] on use at bounding box center [291, 18] width 13 height 12
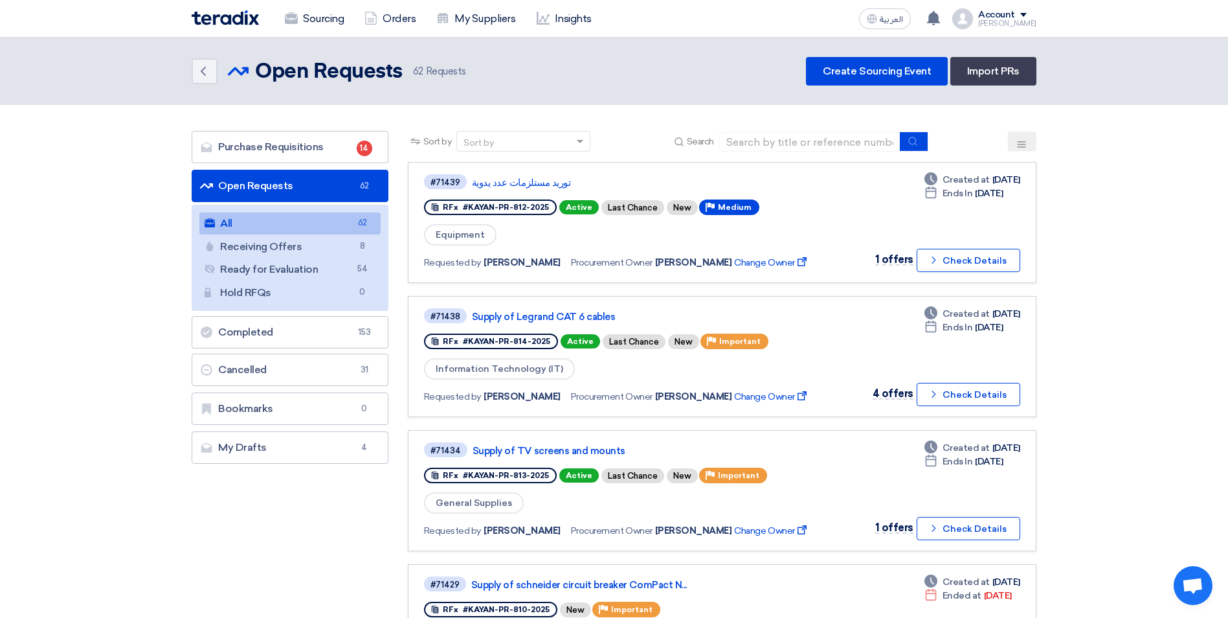
click at [1029, 138] on button at bounding box center [1022, 141] width 28 height 20
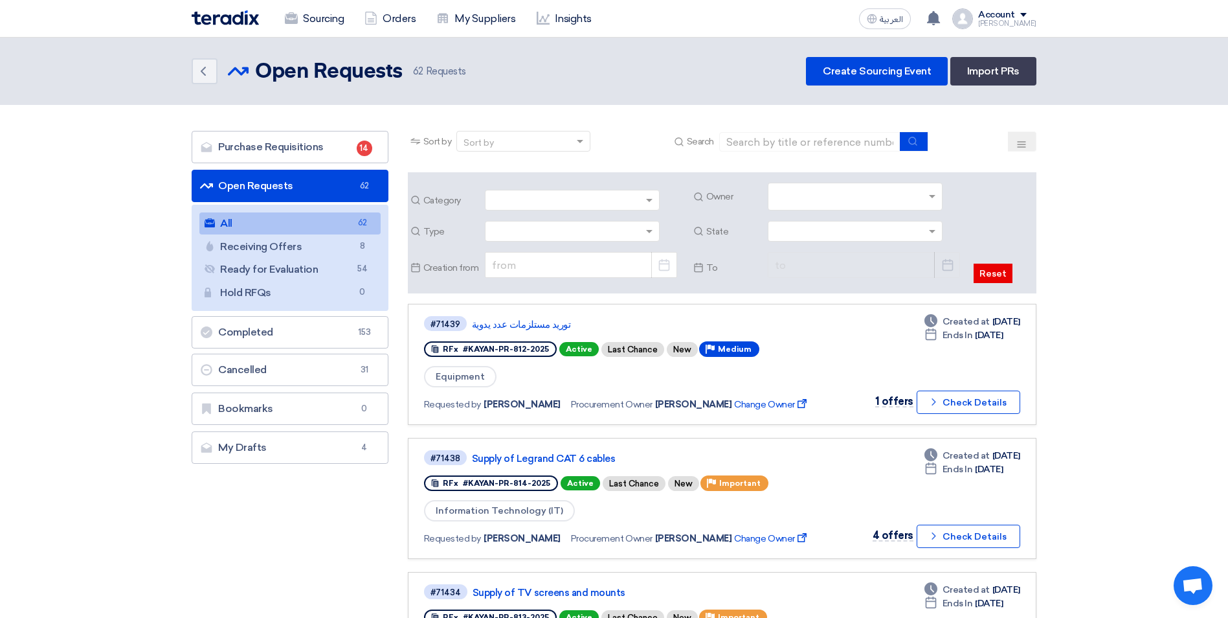
click at [929, 197] on input "text" at bounding box center [857, 197] width 164 height 21
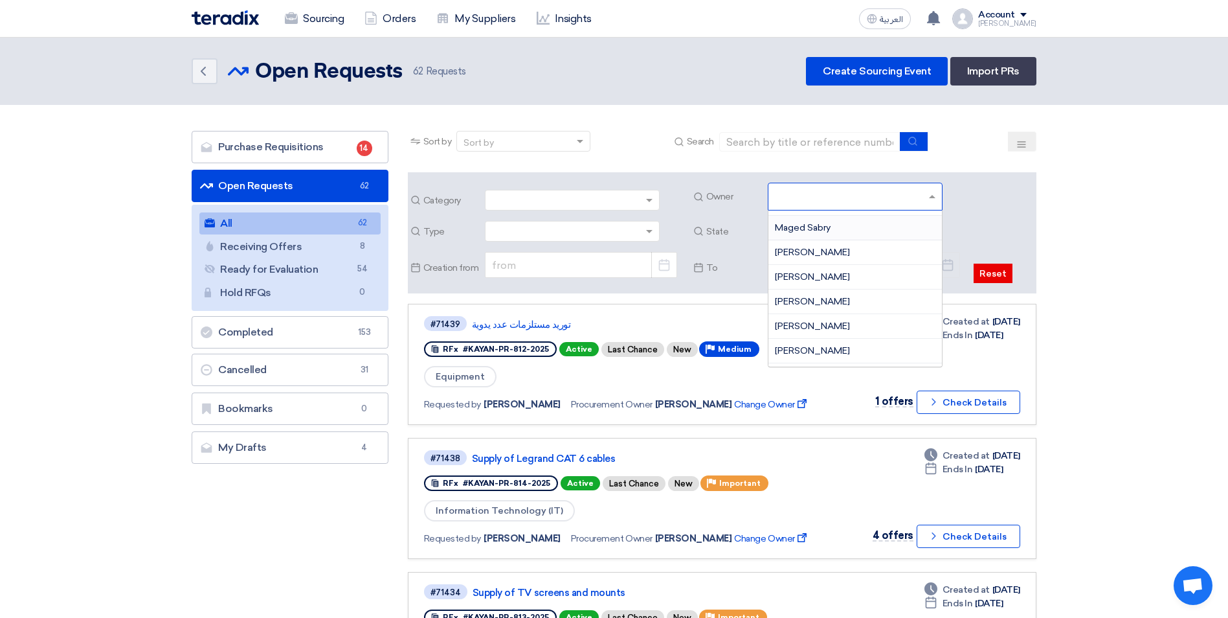
scroll to position [194, 0]
click at [838, 271] on span "[PERSON_NAME]" at bounding box center [812, 274] width 75 height 11
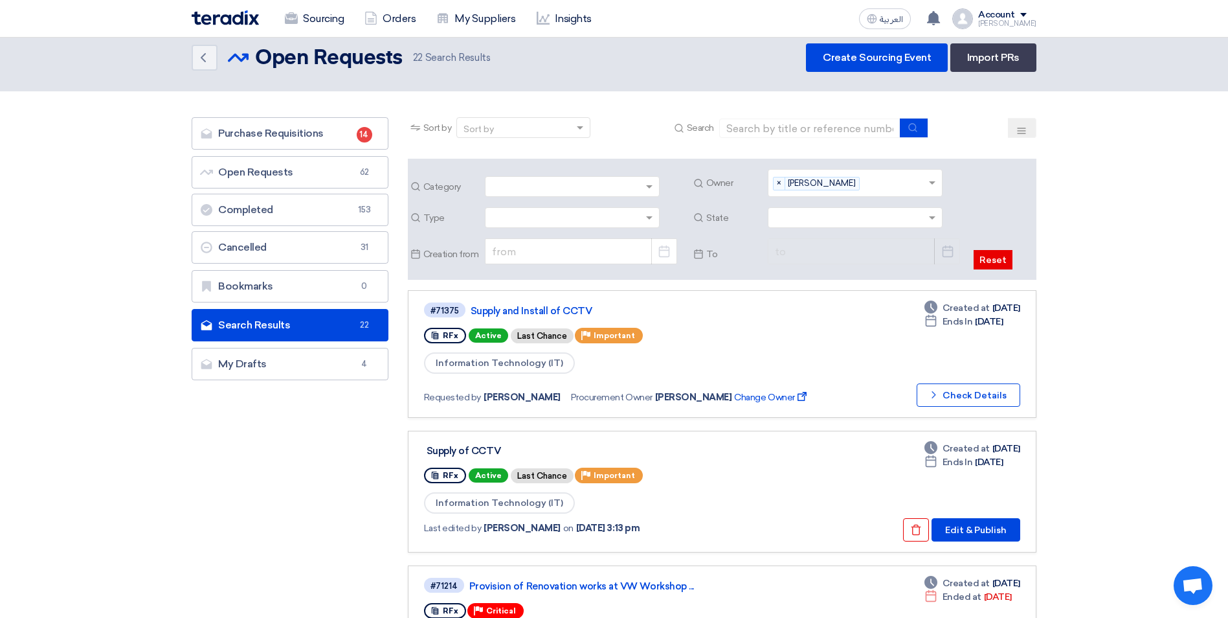
scroll to position [0, 0]
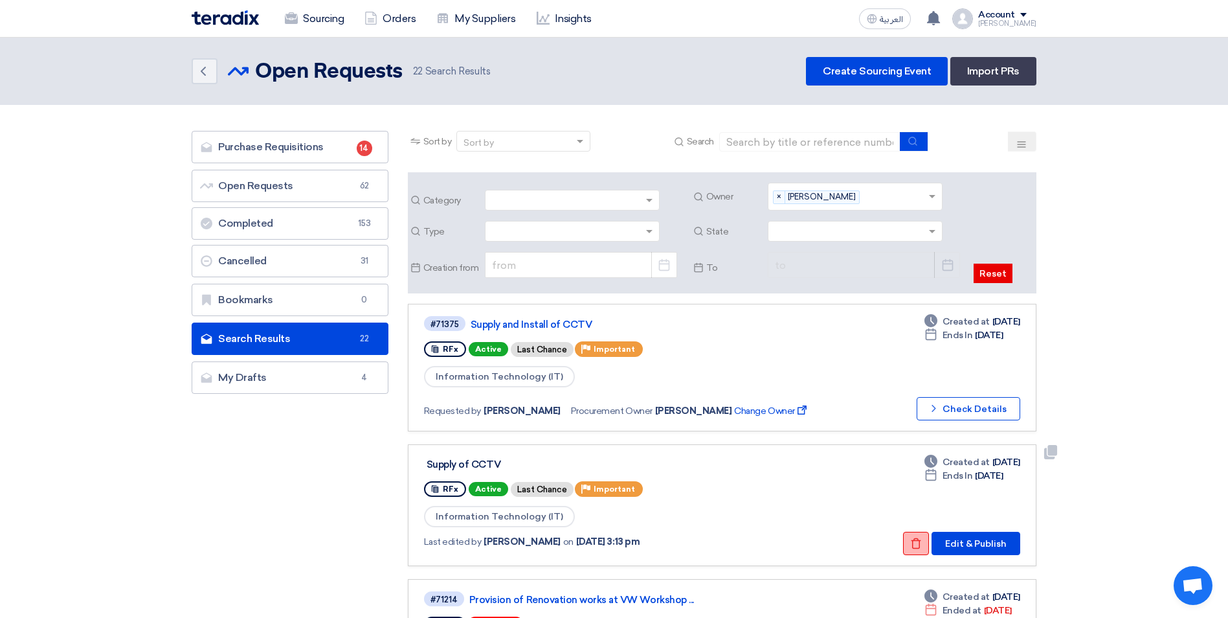
click at [917, 549] on button "Check details" at bounding box center [916, 543] width 26 height 23
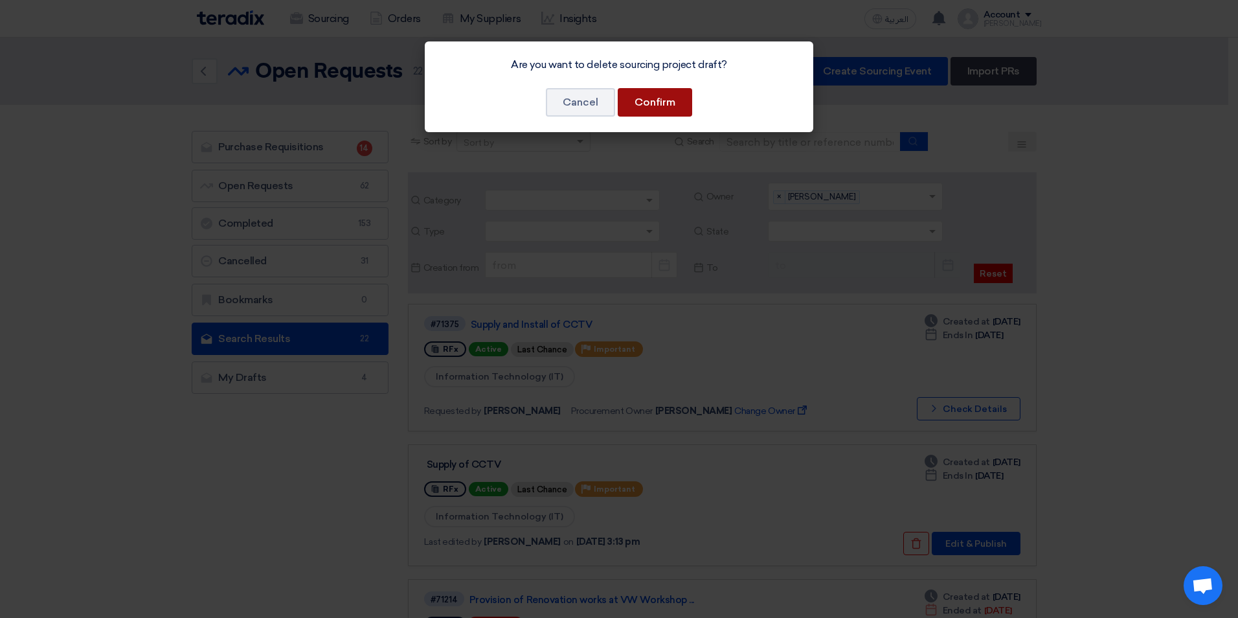
click at [668, 98] on button "Confirm" at bounding box center [655, 102] width 74 height 28
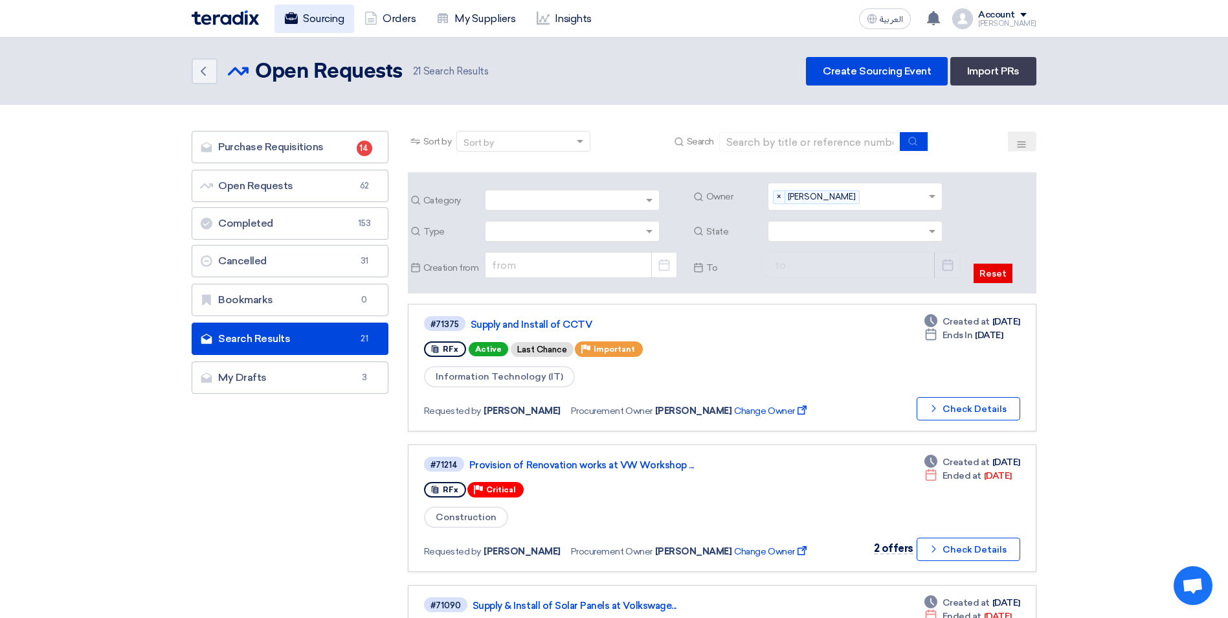
click at [320, 21] on link "Sourcing" at bounding box center [315, 19] width 80 height 28
click at [318, 12] on link "Sourcing" at bounding box center [315, 19] width 80 height 28
click at [392, 10] on link "Orders" at bounding box center [390, 19] width 72 height 28
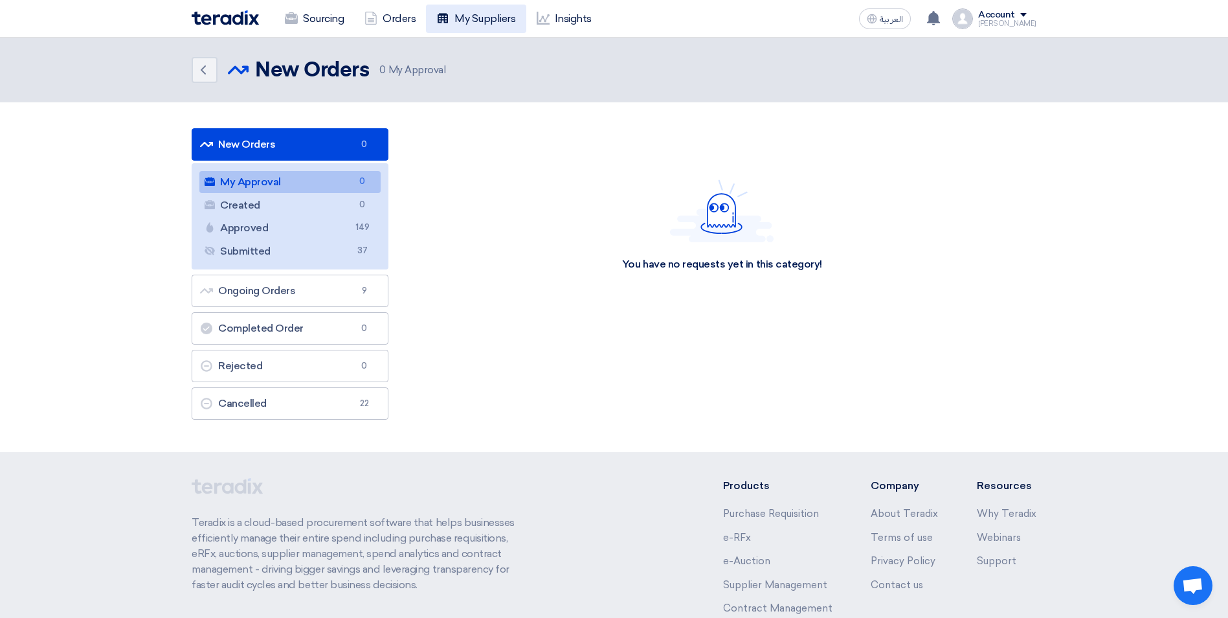
click at [466, 17] on link "My Suppliers" at bounding box center [476, 19] width 100 height 28
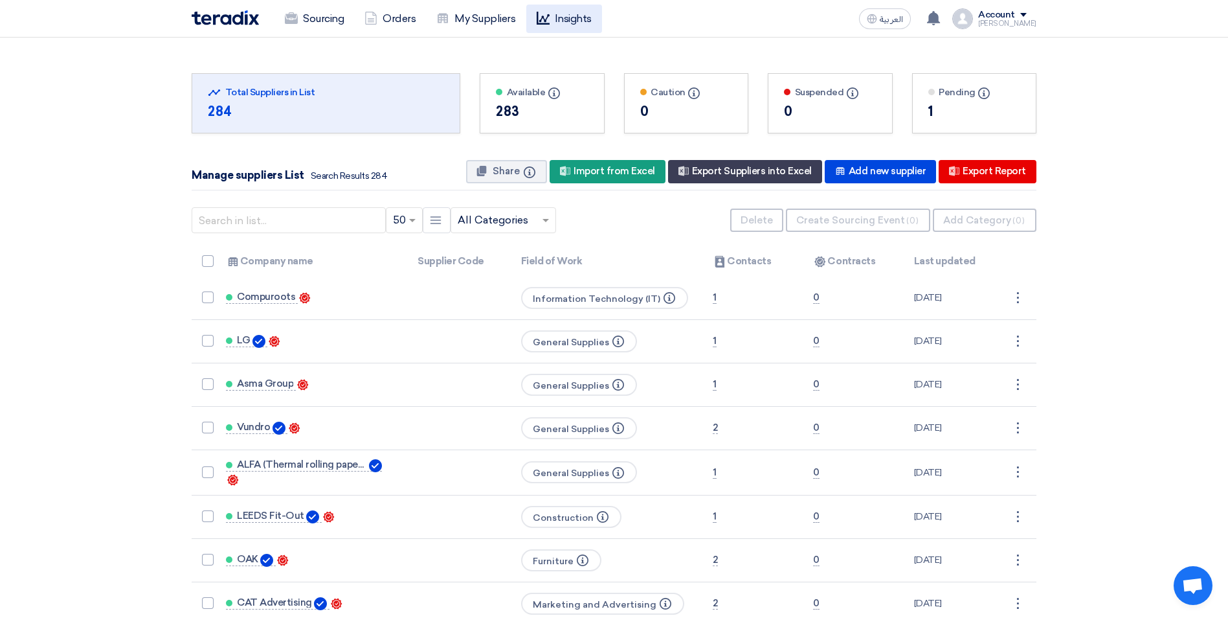
click at [576, 10] on link "Insights" at bounding box center [564, 19] width 76 height 28
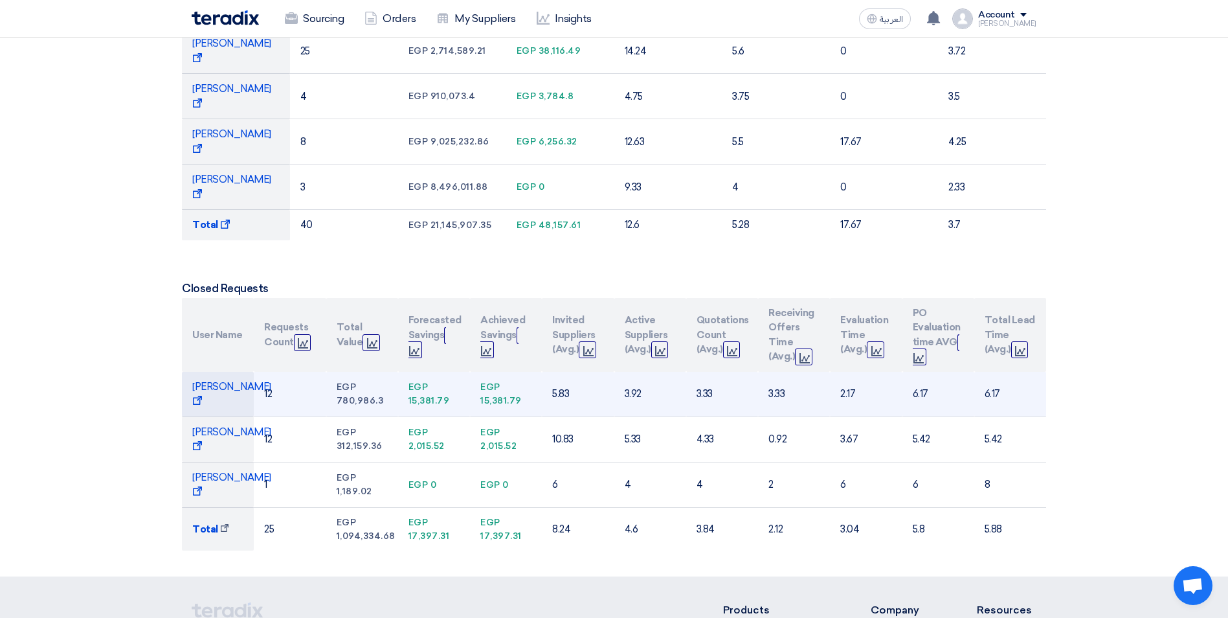
scroll to position [453, 0]
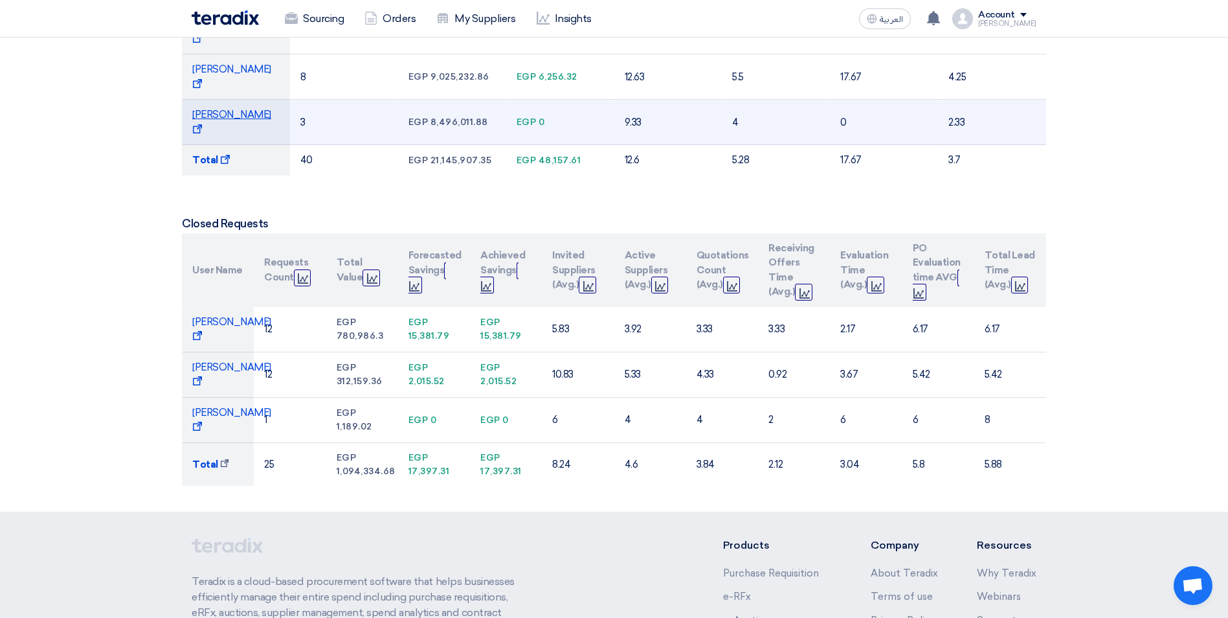
click at [237, 109] on span "Mohamed Saudi Show Projects" at bounding box center [231, 122] width 79 height 27
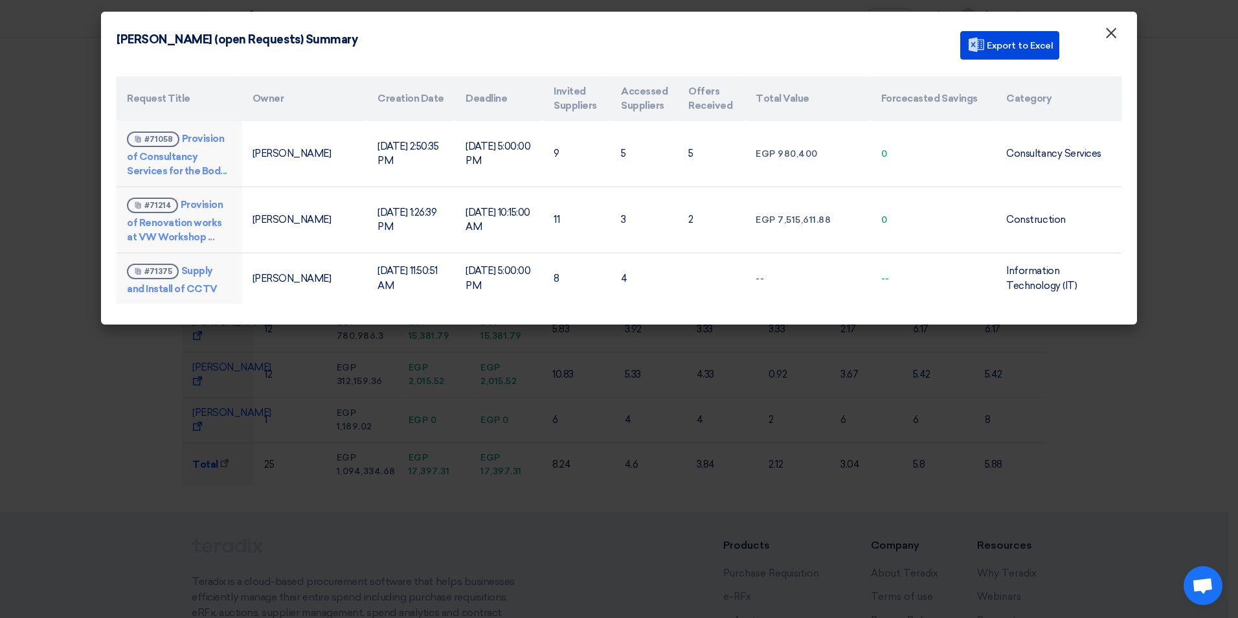
click at [1108, 35] on span "×" at bounding box center [1111, 36] width 13 height 26
